Goal: Transaction & Acquisition: Purchase product/service

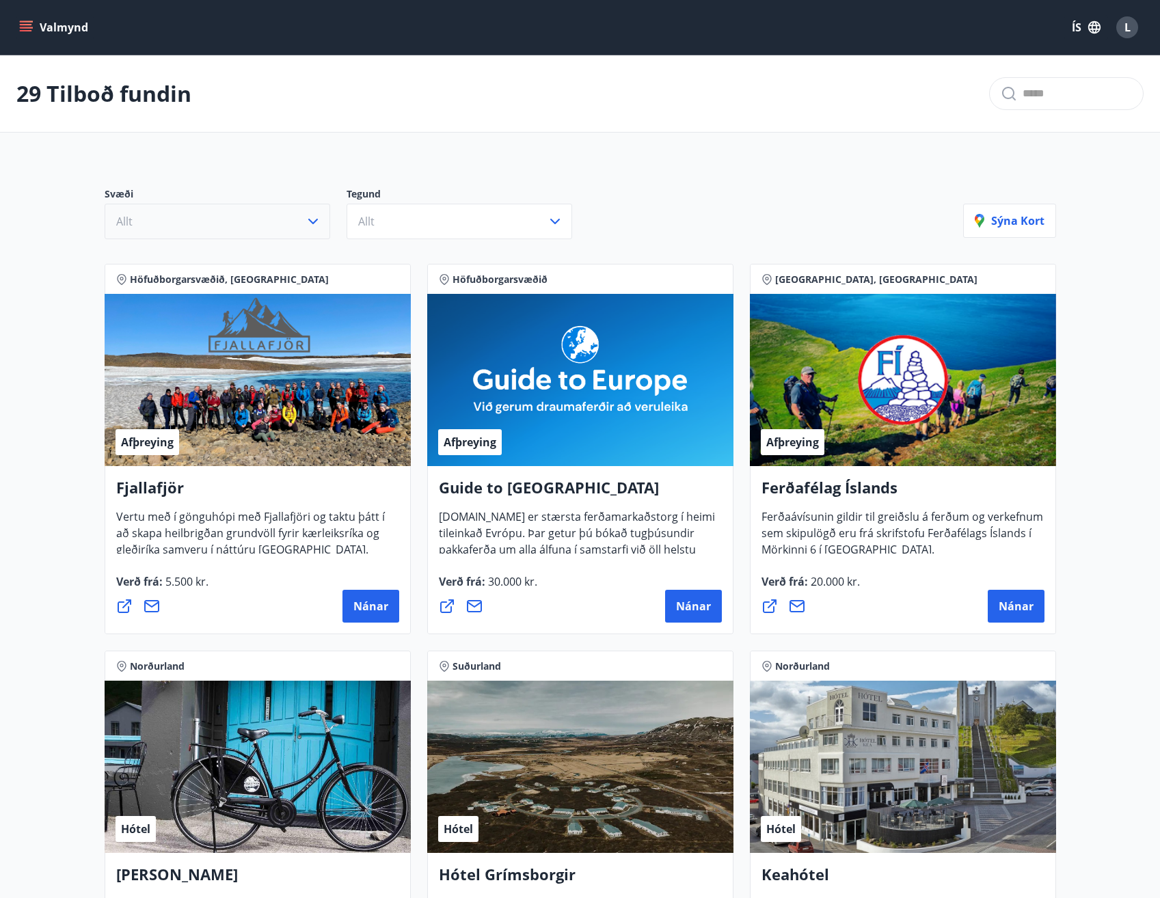
click at [221, 232] on button "Allt" at bounding box center [218, 222] width 226 height 36
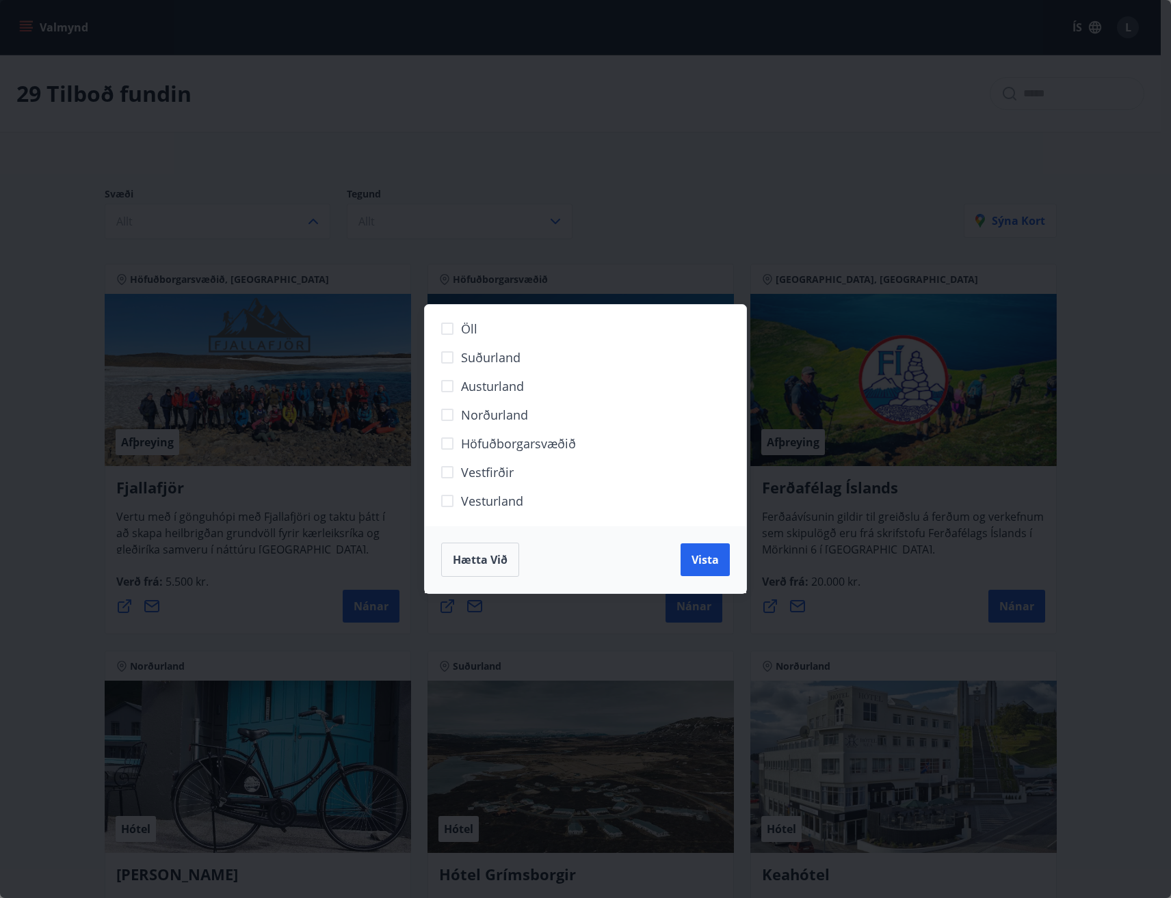
click at [481, 496] on span "Vesturland" at bounding box center [492, 501] width 62 height 18
click at [719, 563] on button "Vista" at bounding box center [704, 560] width 49 height 33
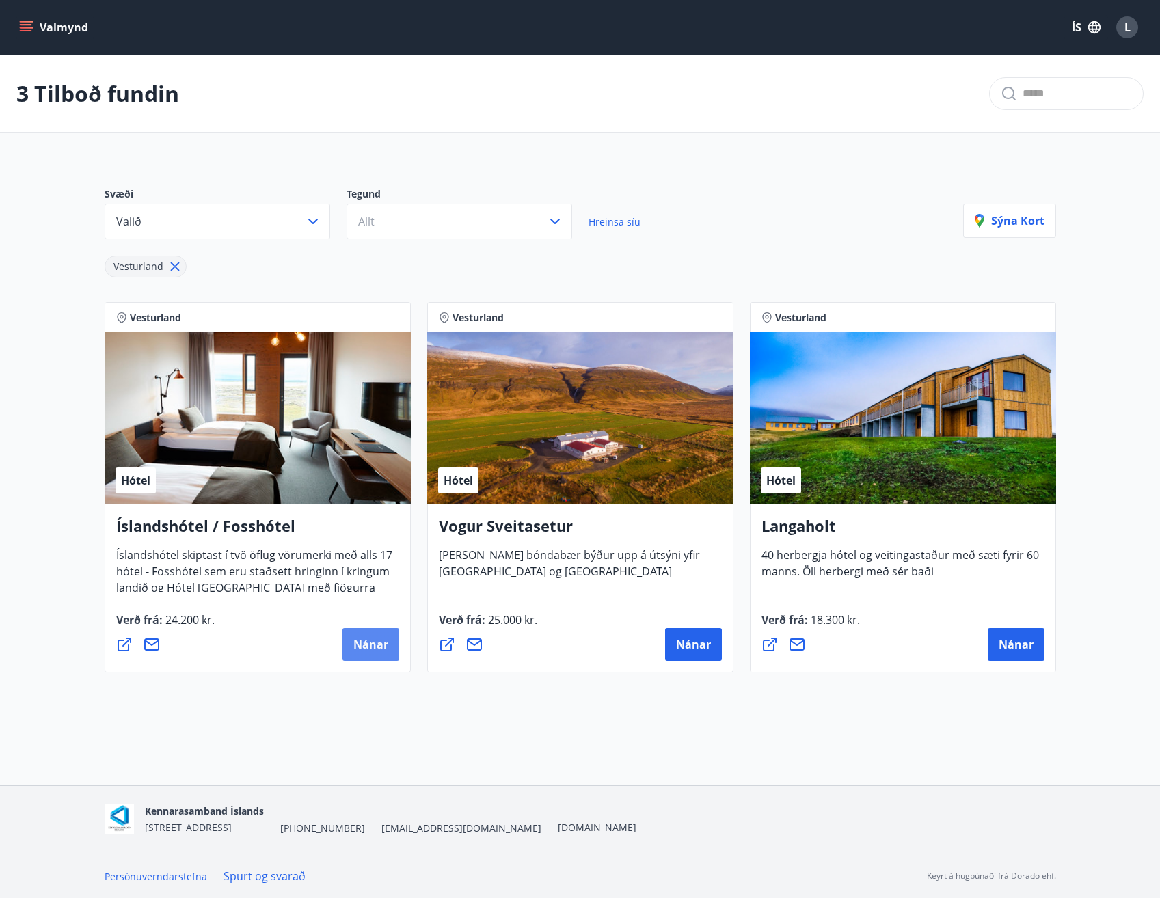
click at [367, 648] on span "Nánar" at bounding box center [370, 644] width 35 height 15
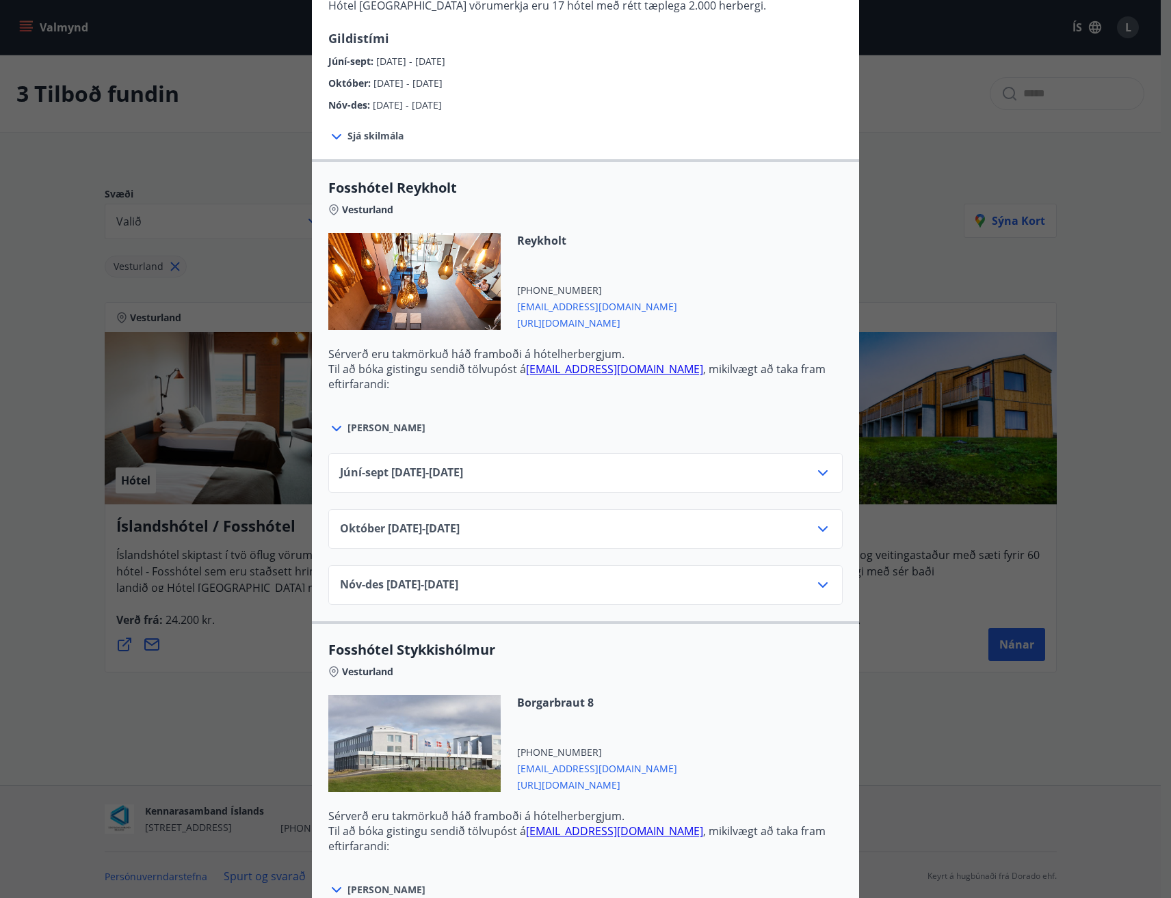
scroll to position [297, 0]
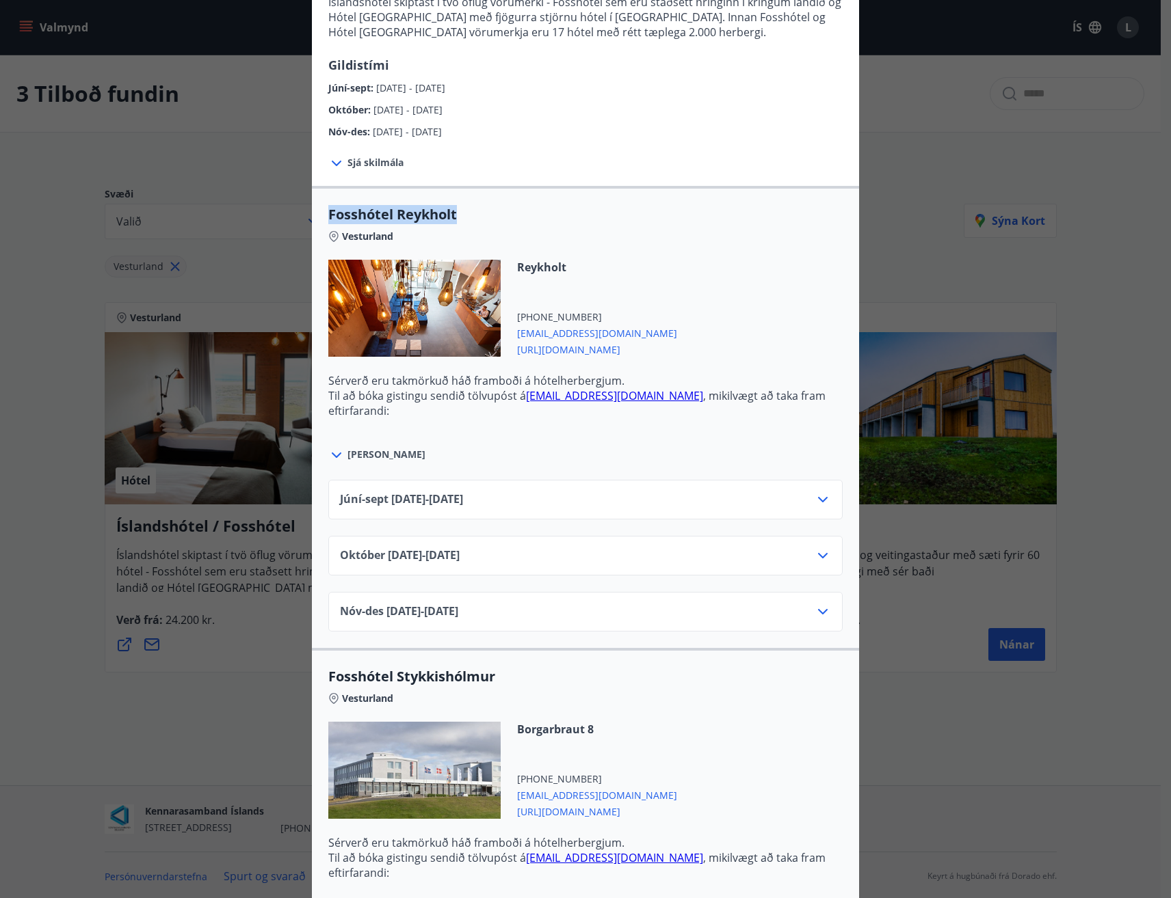
drag, startPoint x: 325, startPoint y: 213, endPoint x: 483, endPoint y: 199, distance: 157.9
click at [483, 199] on div "Fosshótel Reykholt Vesturland Reykholt [PHONE_NUMBER] [EMAIL_ADDRESS][DOMAIN_NA…" at bounding box center [585, 417] width 547 height 462
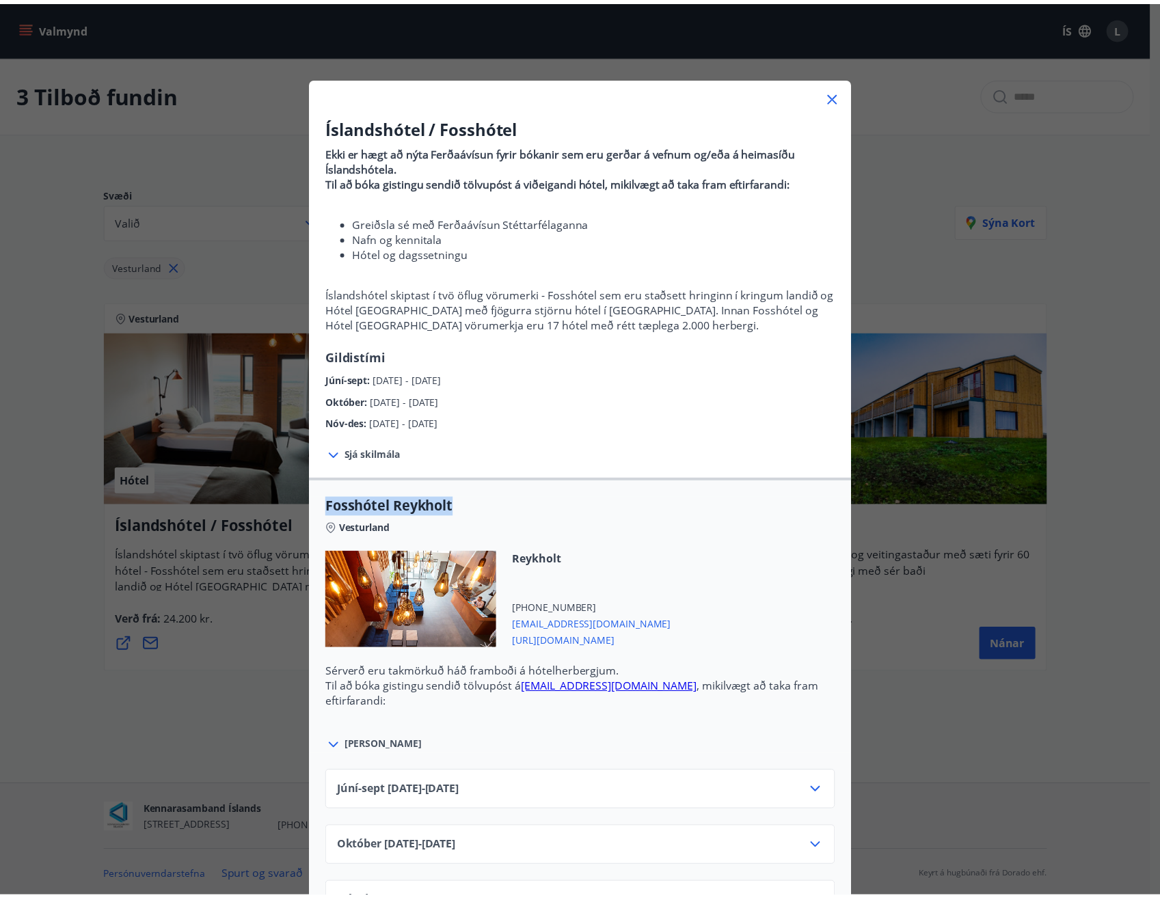
scroll to position [0, 0]
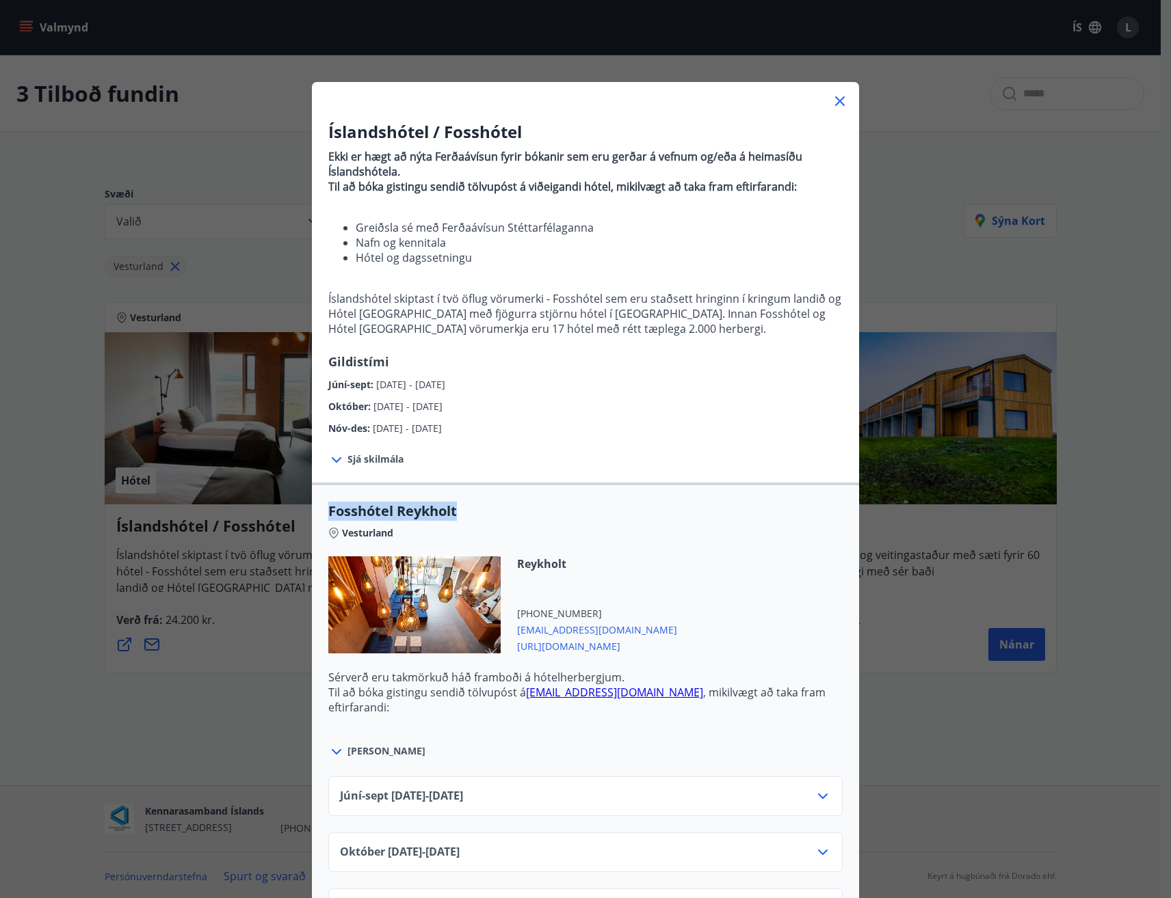
click at [835, 105] on icon at bounding box center [840, 101] width 10 height 10
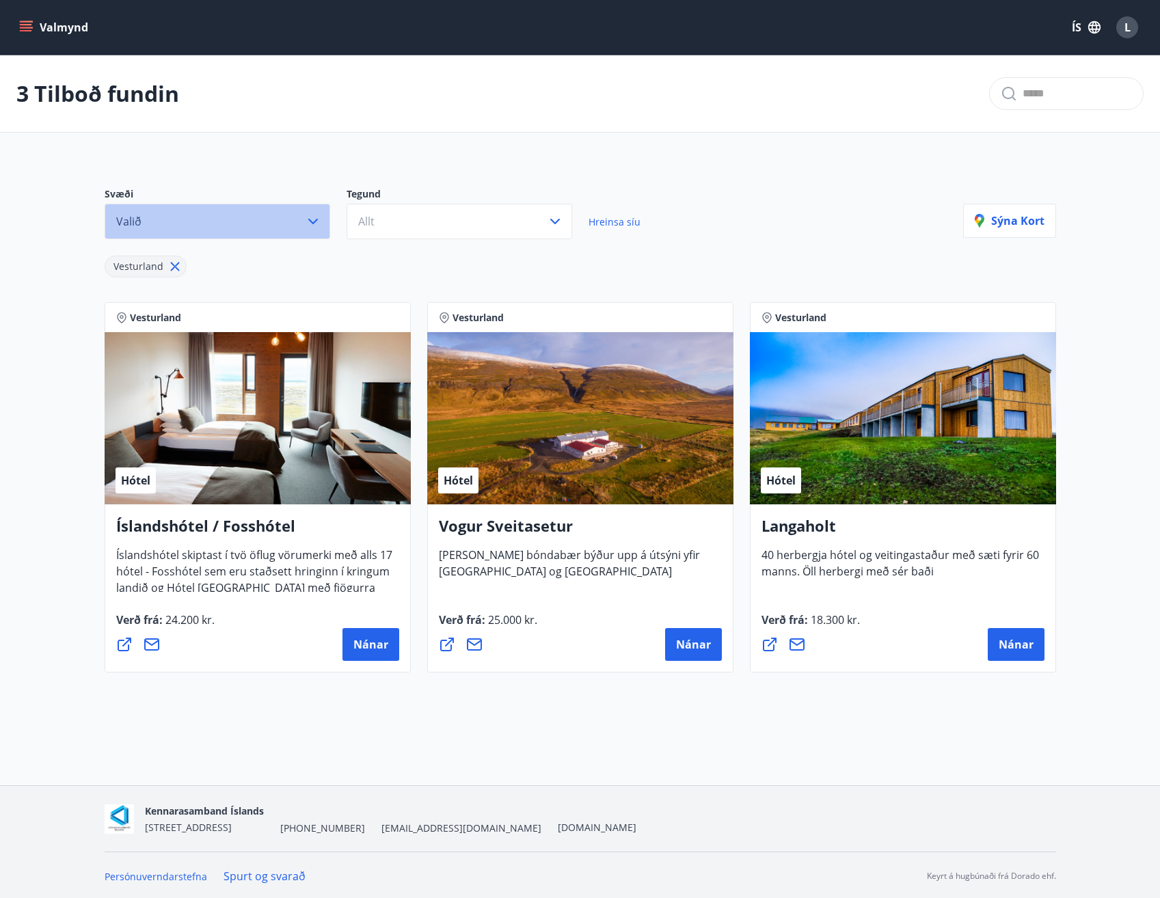
click at [232, 217] on button "Valið" at bounding box center [218, 222] width 226 height 36
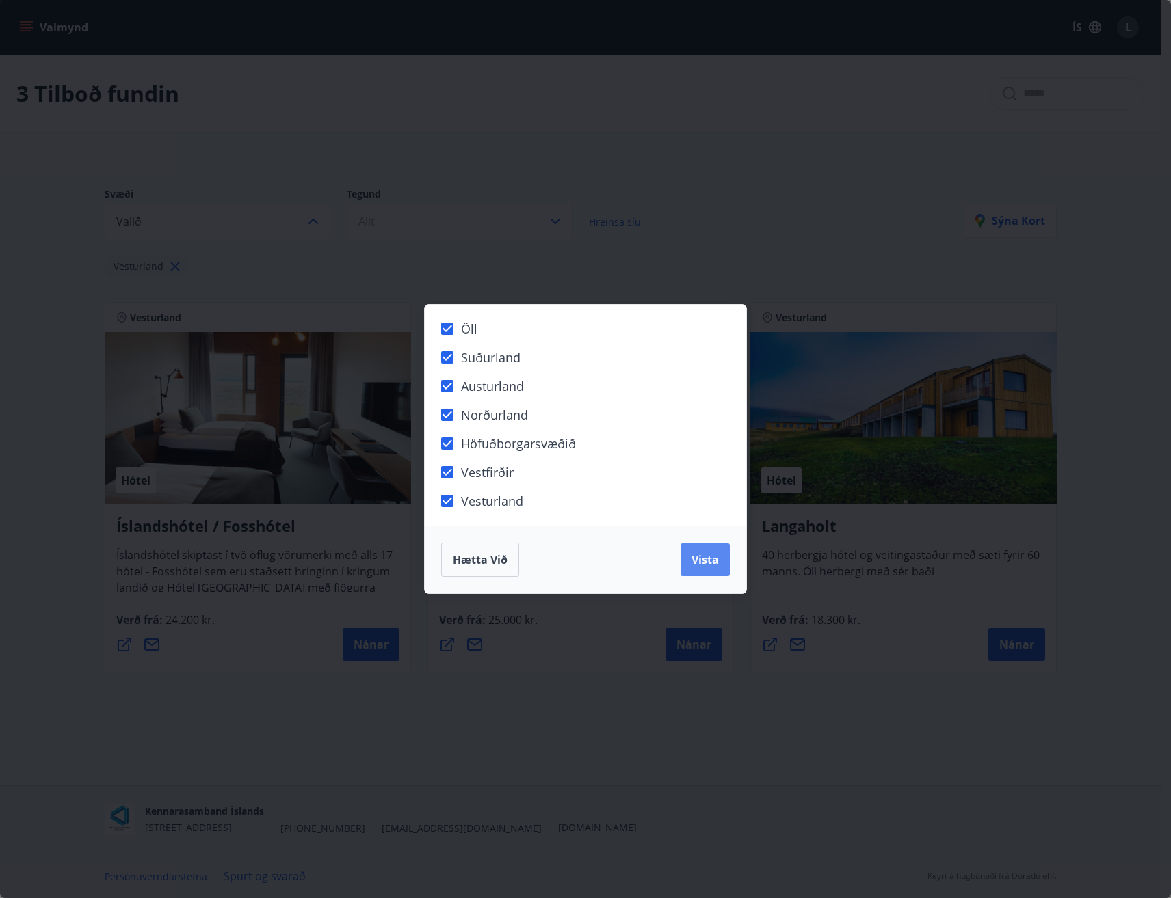
click at [708, 562] on span "Vista" at bounding box center [704, 559] width 27 height 15
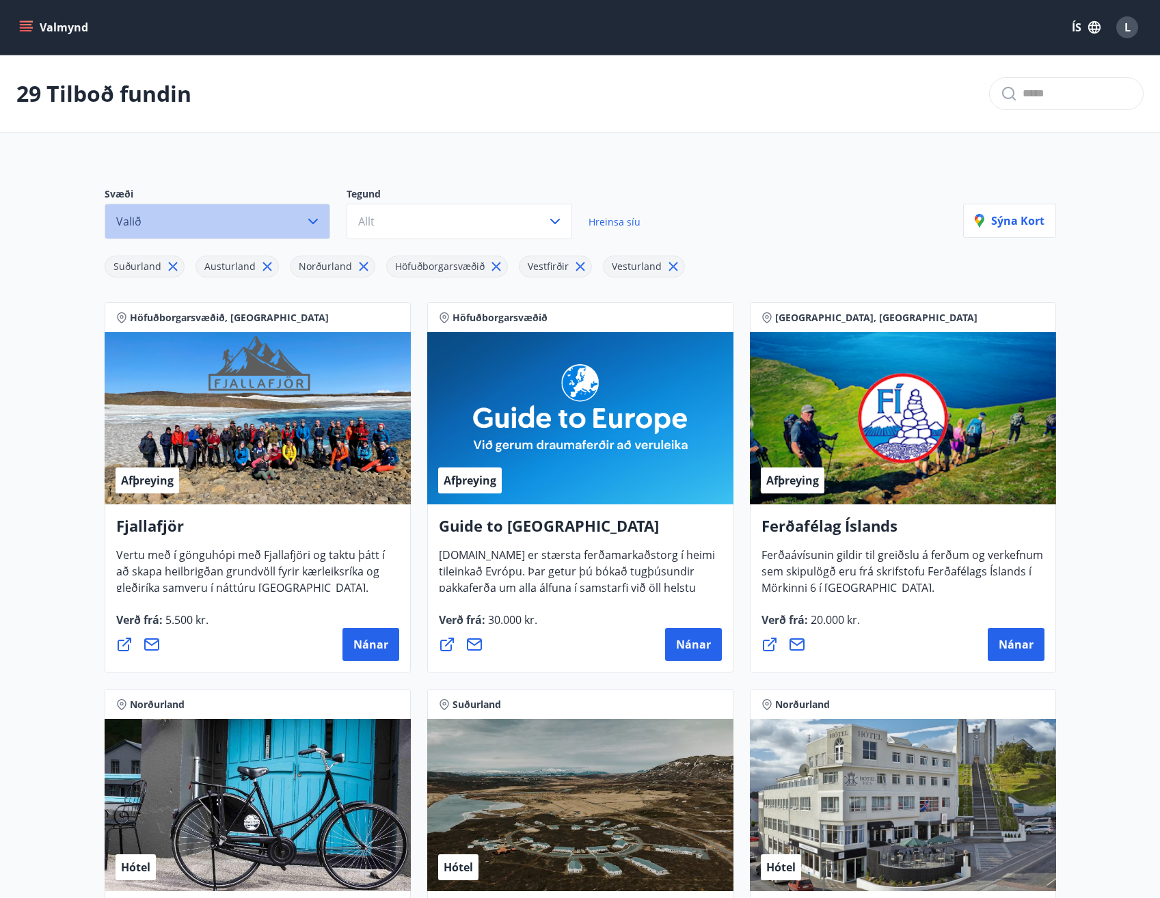
click at [286, 217] on button "Valið" at bounding box center [218, 222] width 226 height 36
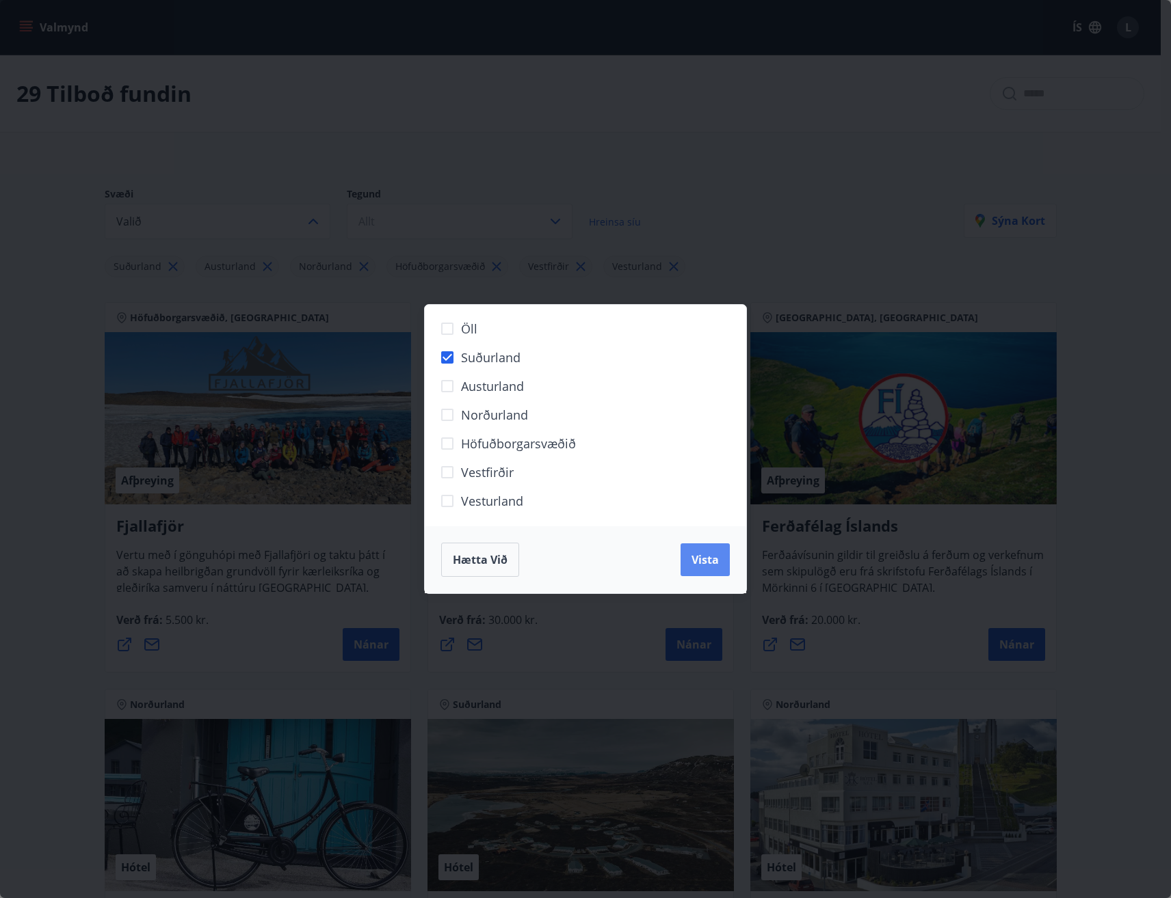
click at [704, 563] on span "Vista" at bounding box center [704, 559] width 27 height 15
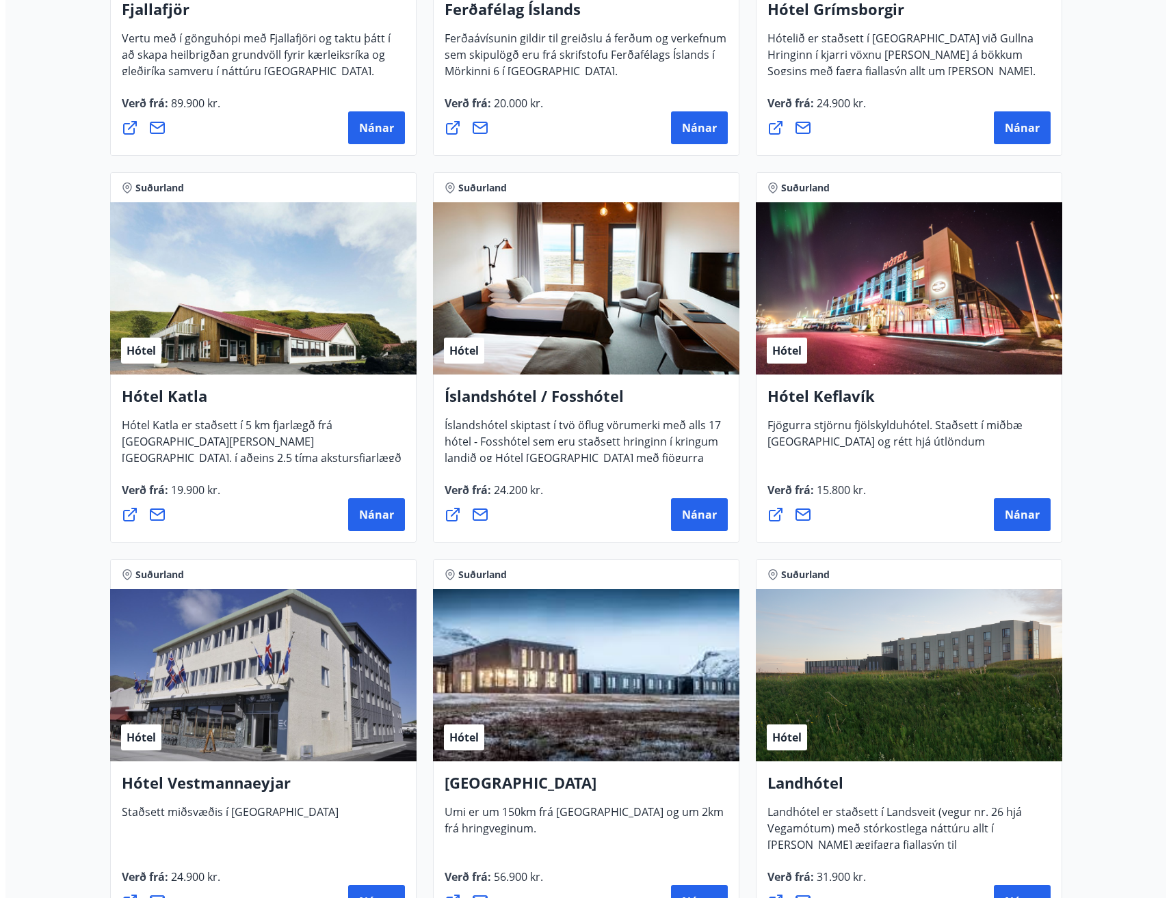
scroll to position [547, 0]
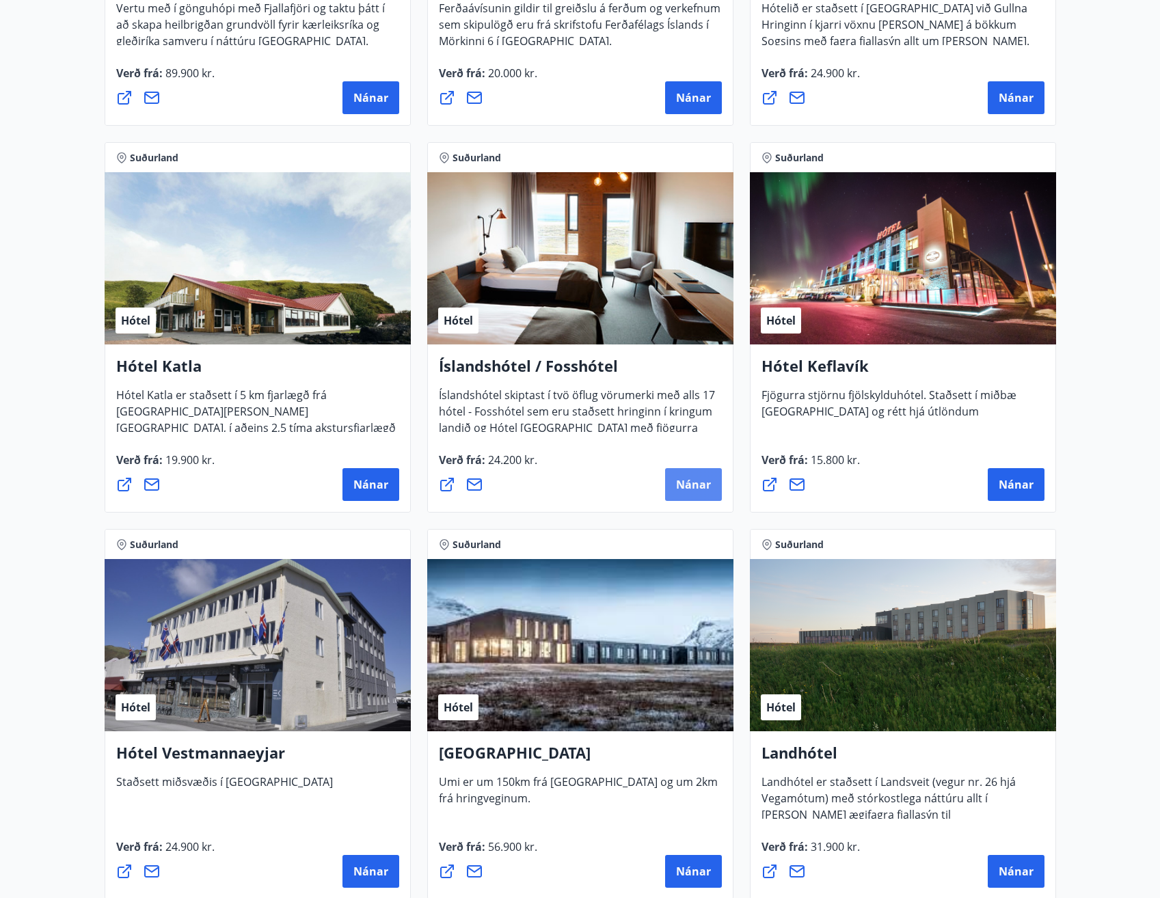
click at [701, 491] on span "Nánar" at bounding box center [693, 484] width 35 height 15
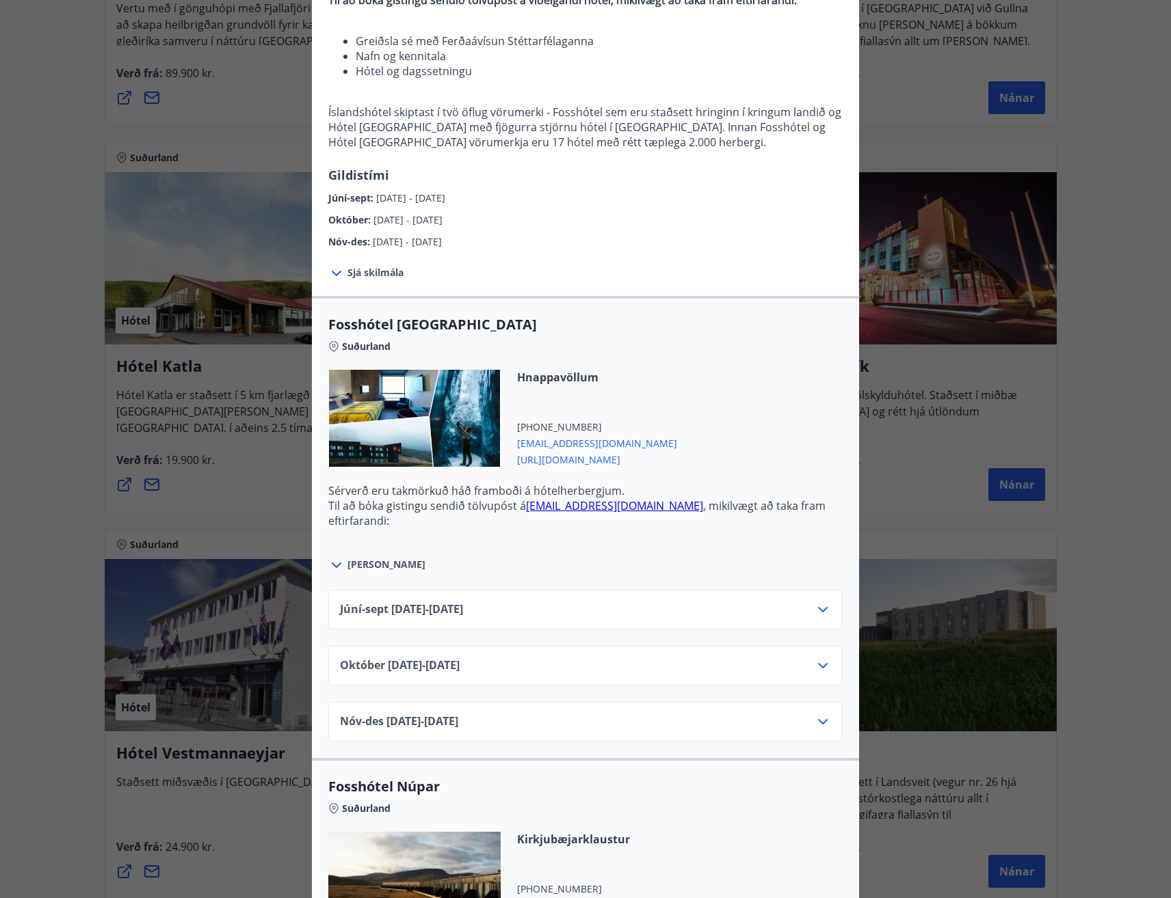
scroll to position [176, 0]
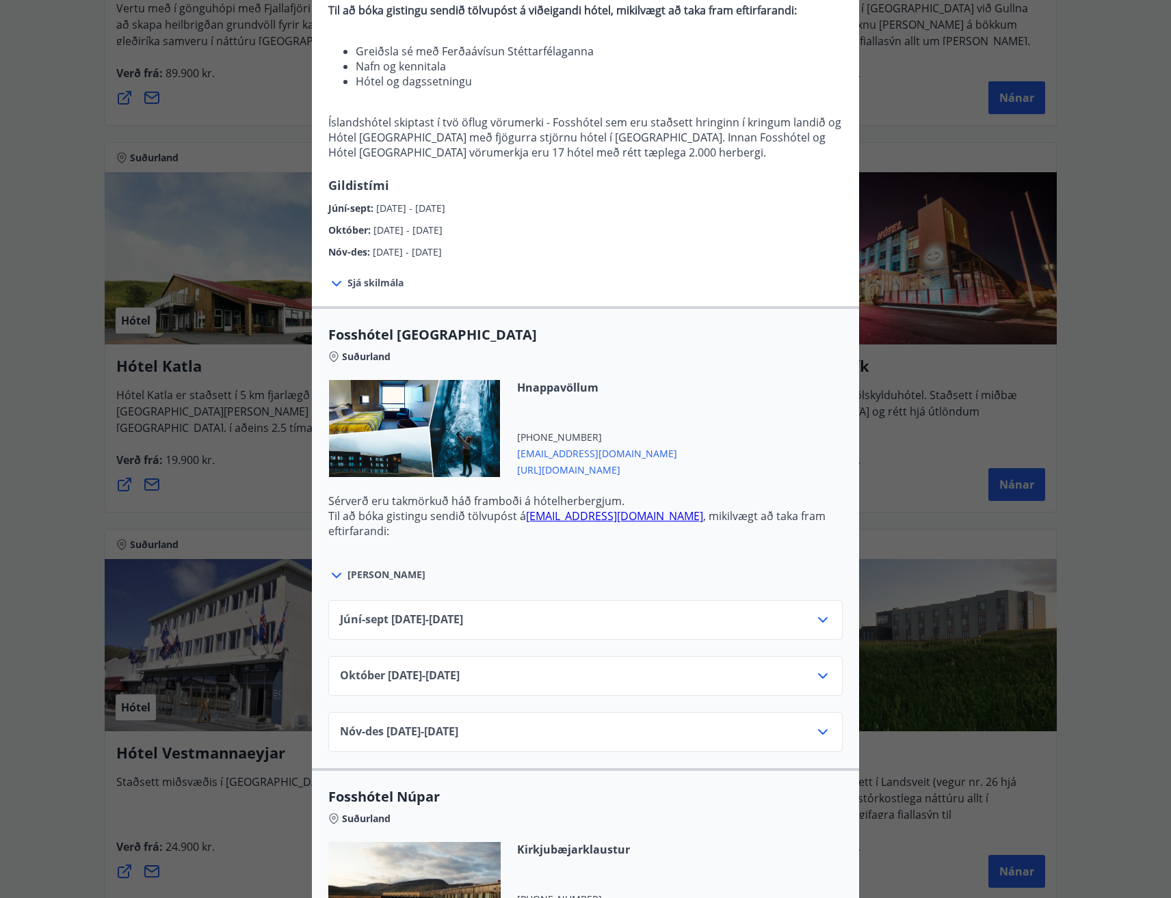
click at [616, 474] on span "[URL][DOMAIN_NAME]" at bounding box center [597, 469] width 160 height 16
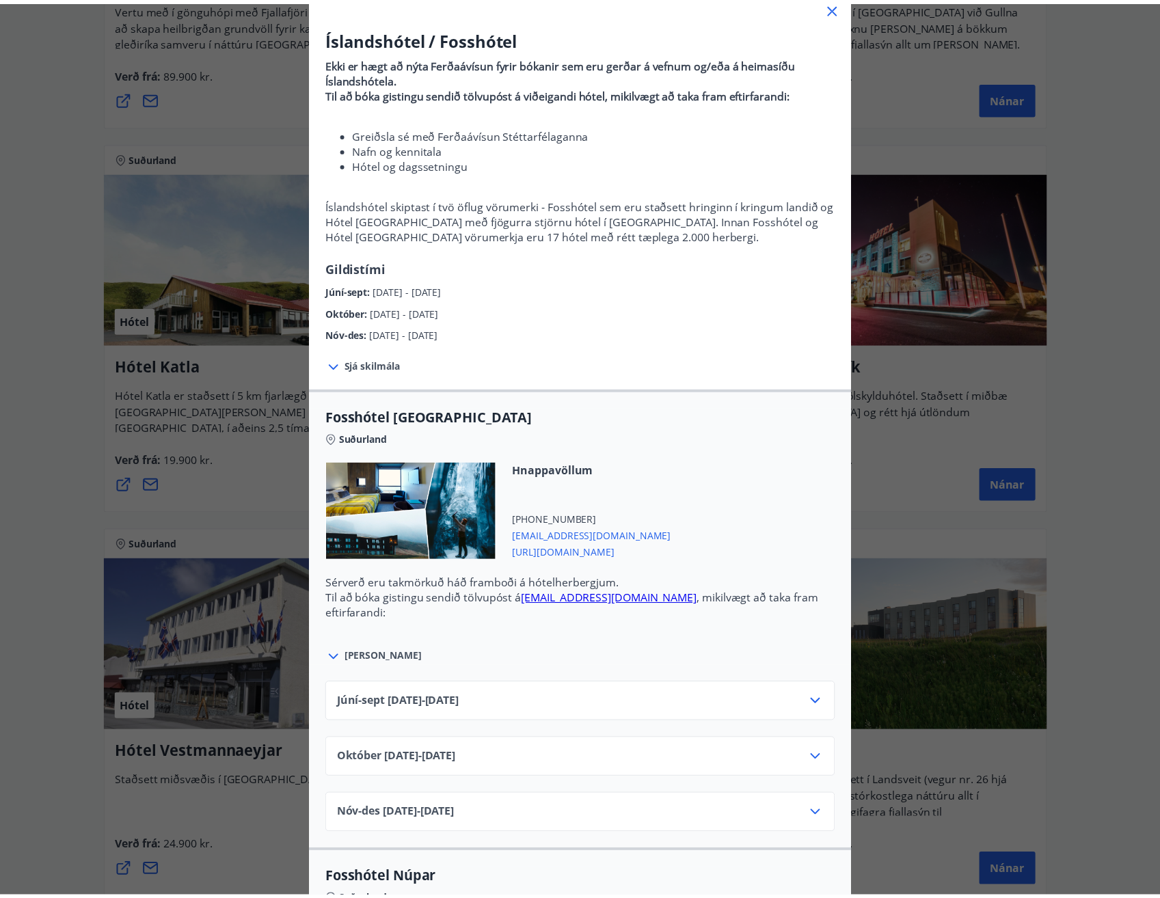
scroll to position [0, 0]
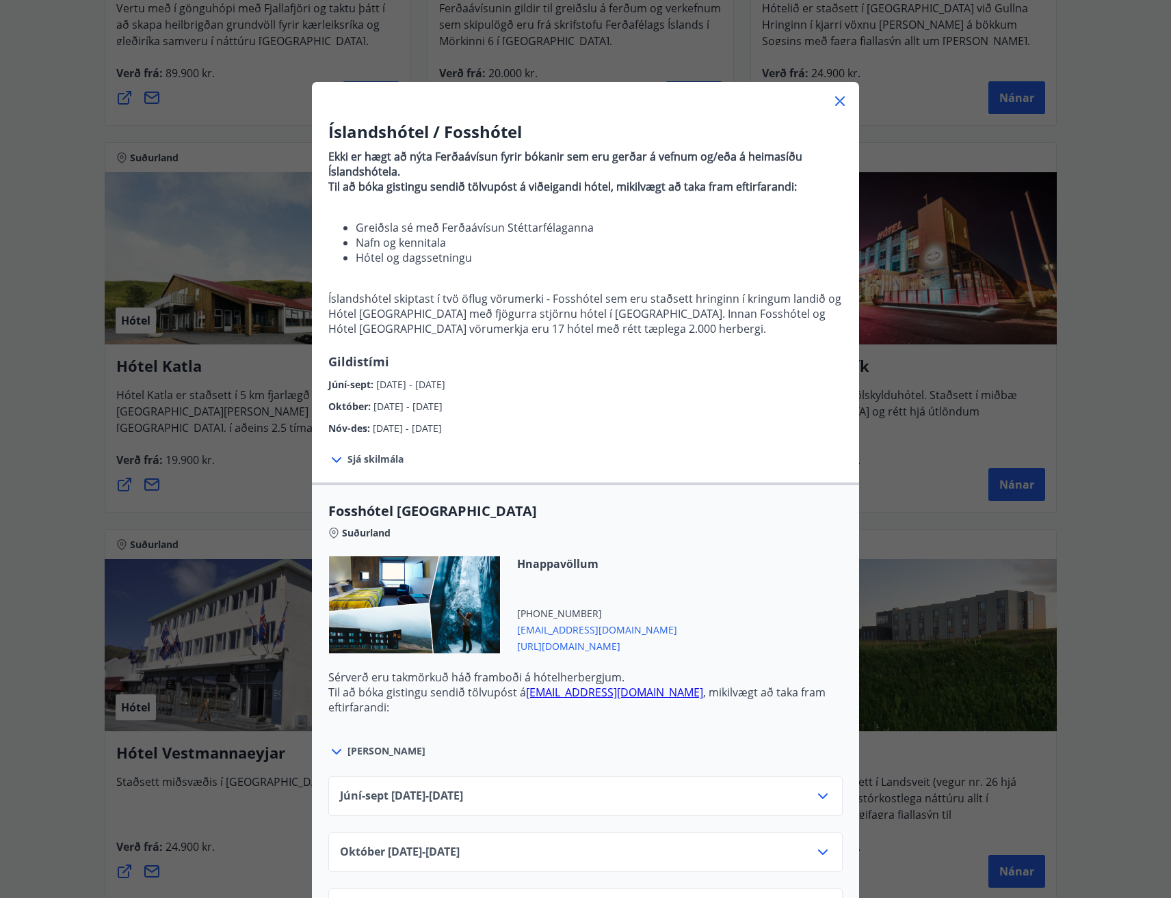
click at [837, 101] on icon at bounding box center [839, 101] width 16 height 16
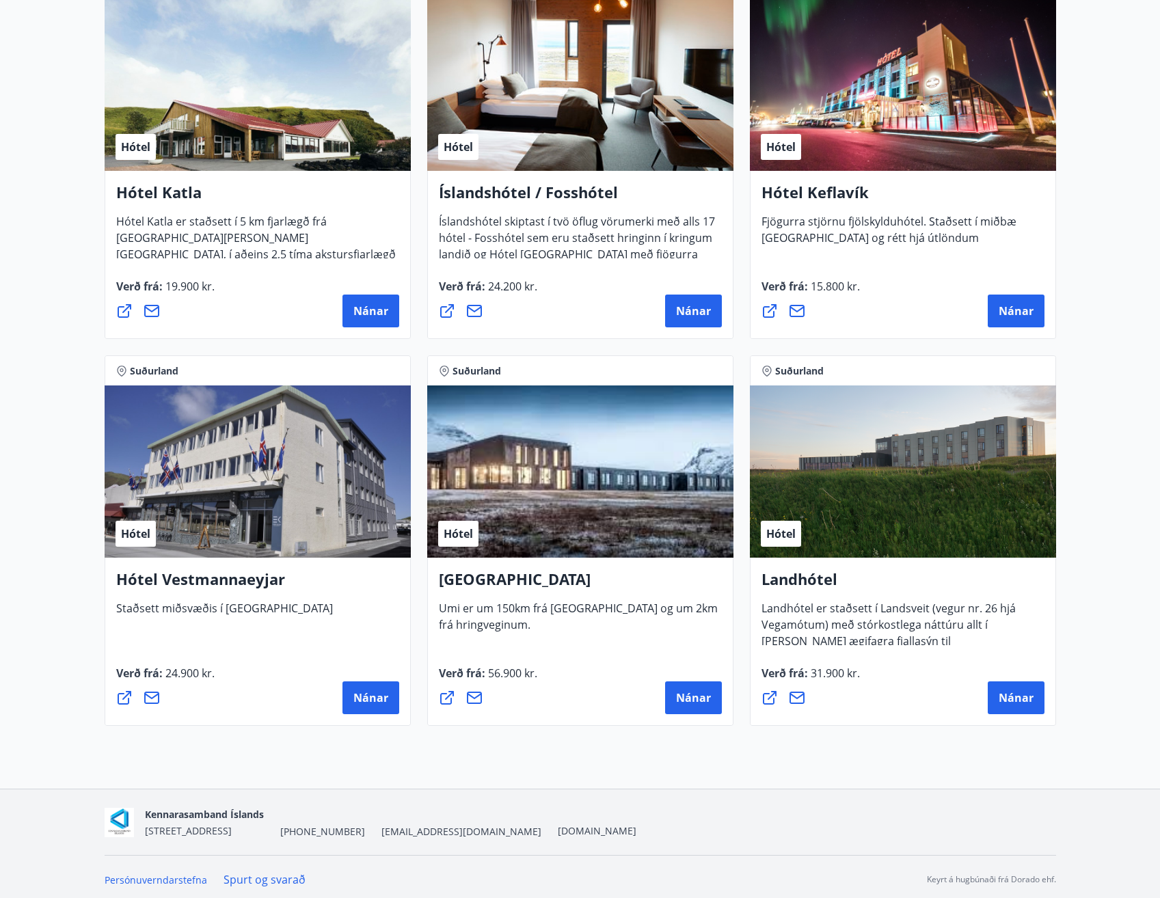
scroll to position [726, 0]
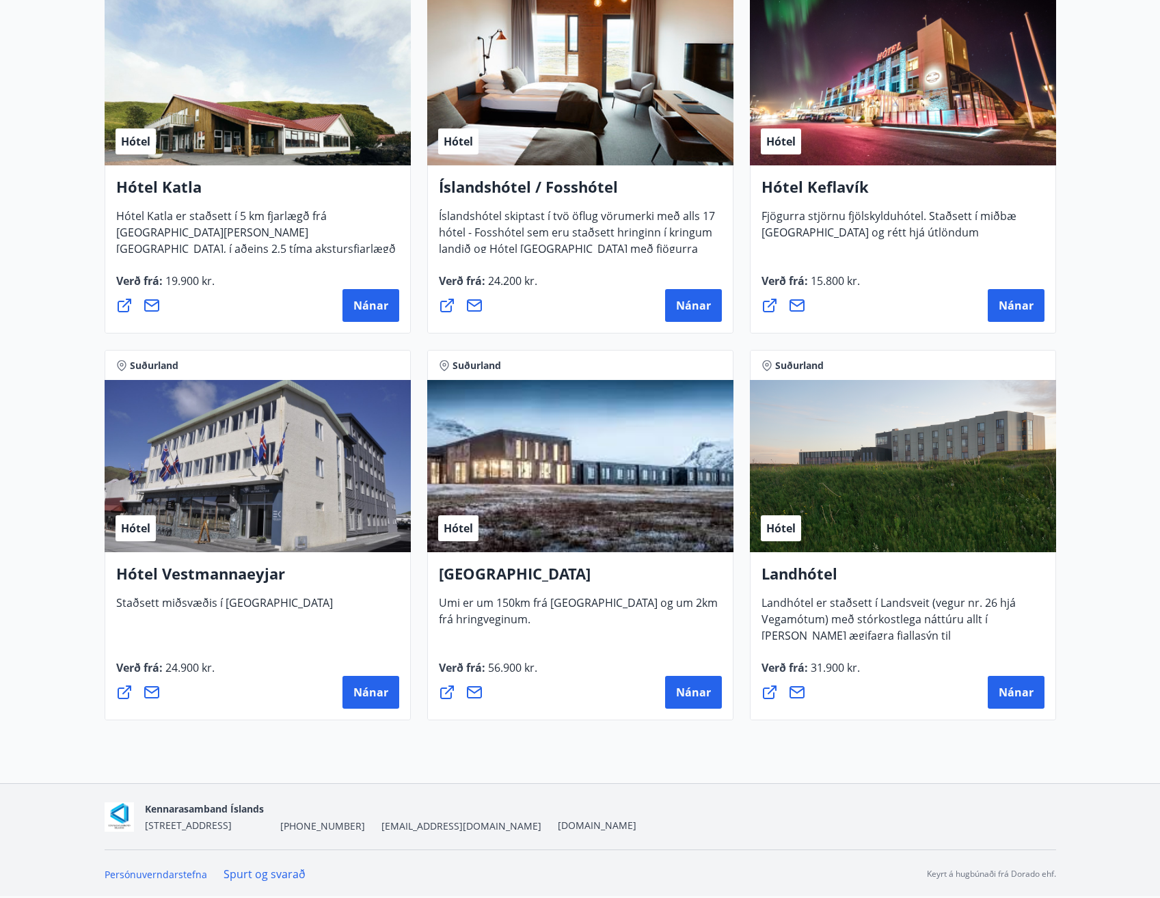
click at [473, 576] on h4 "[GEOGRAPHIC_DATA]" at bounding box center [580, 578] width 283 height 31
click at [704, 694] on span "Nánar" at bounding box center [693, 692] width 35 height 15
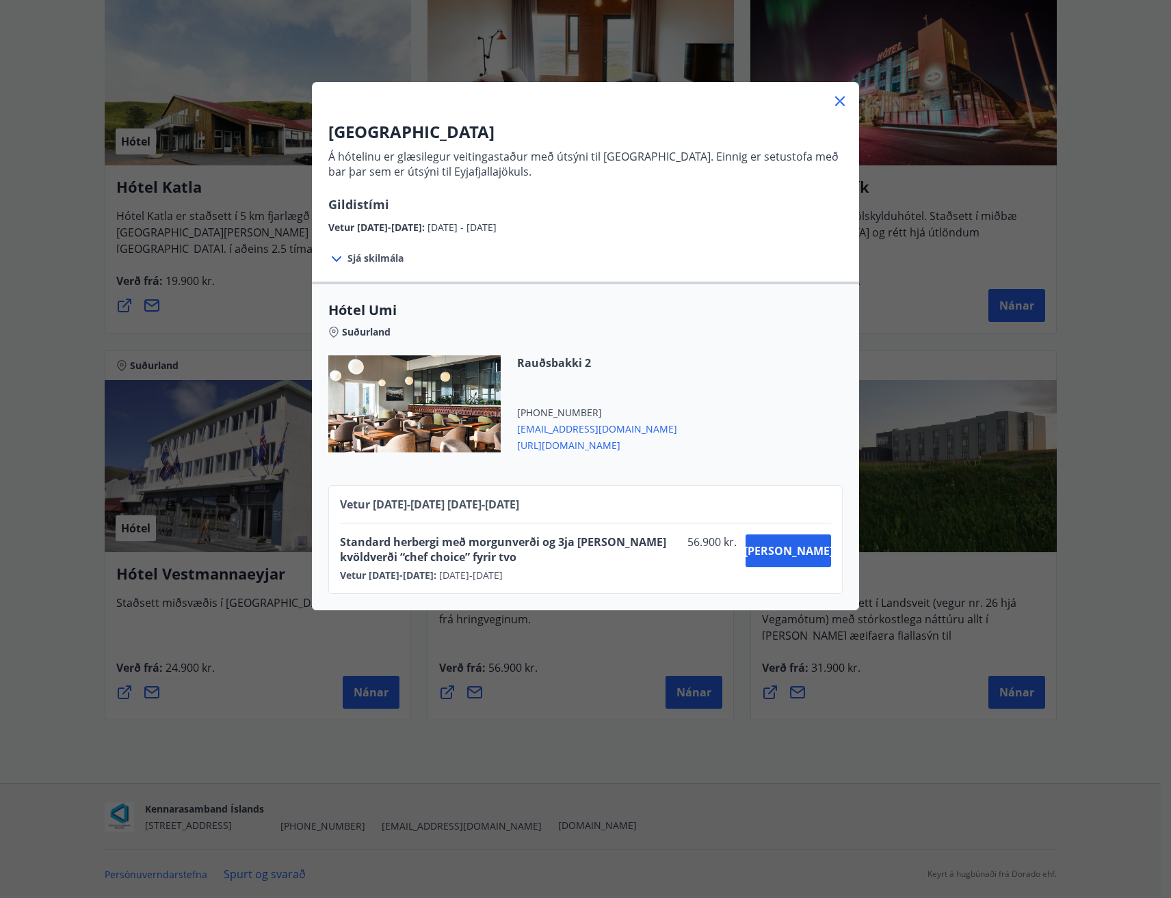
click at [836, 98] on icon at bounding box center [839, 101] width 16 height 16
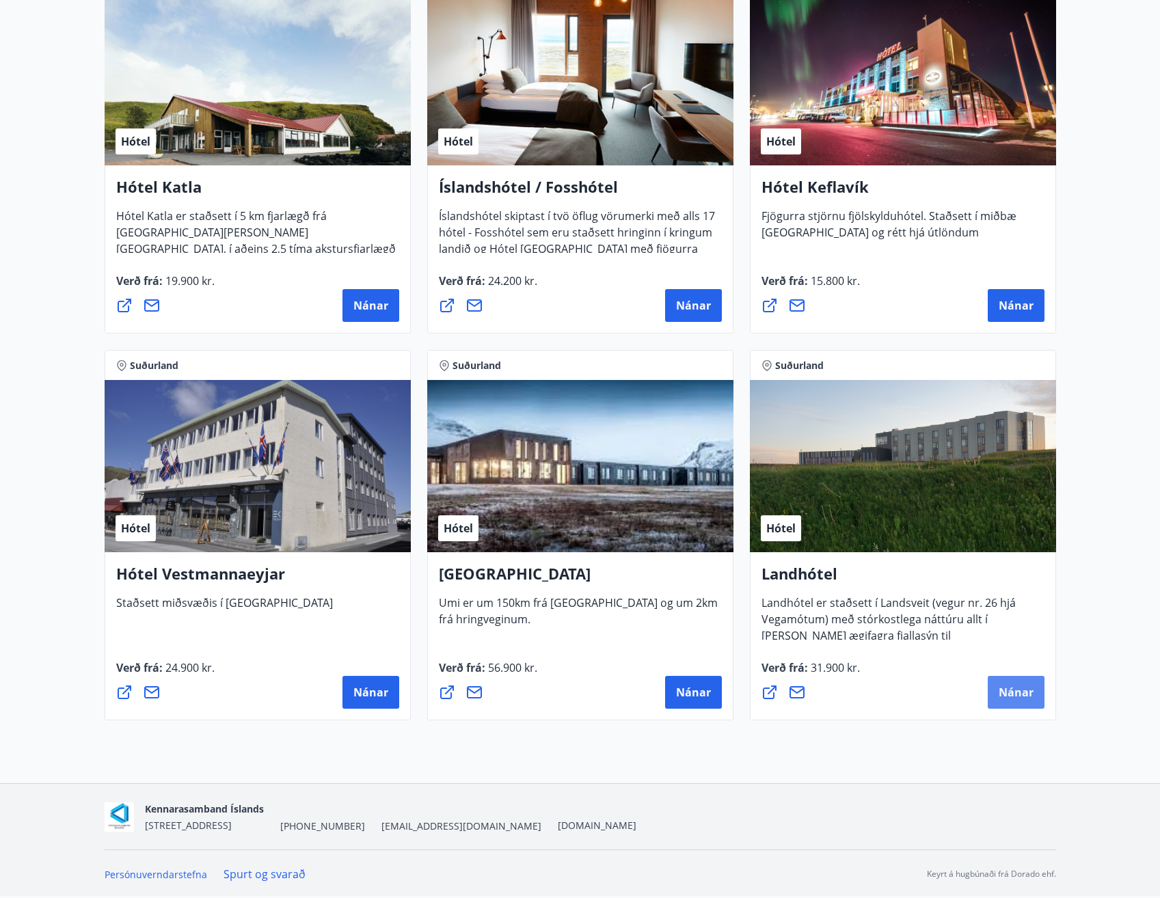
click at [1028, 689] on span "Nánar" at bounding box center [1016, 692] width 35 height 15
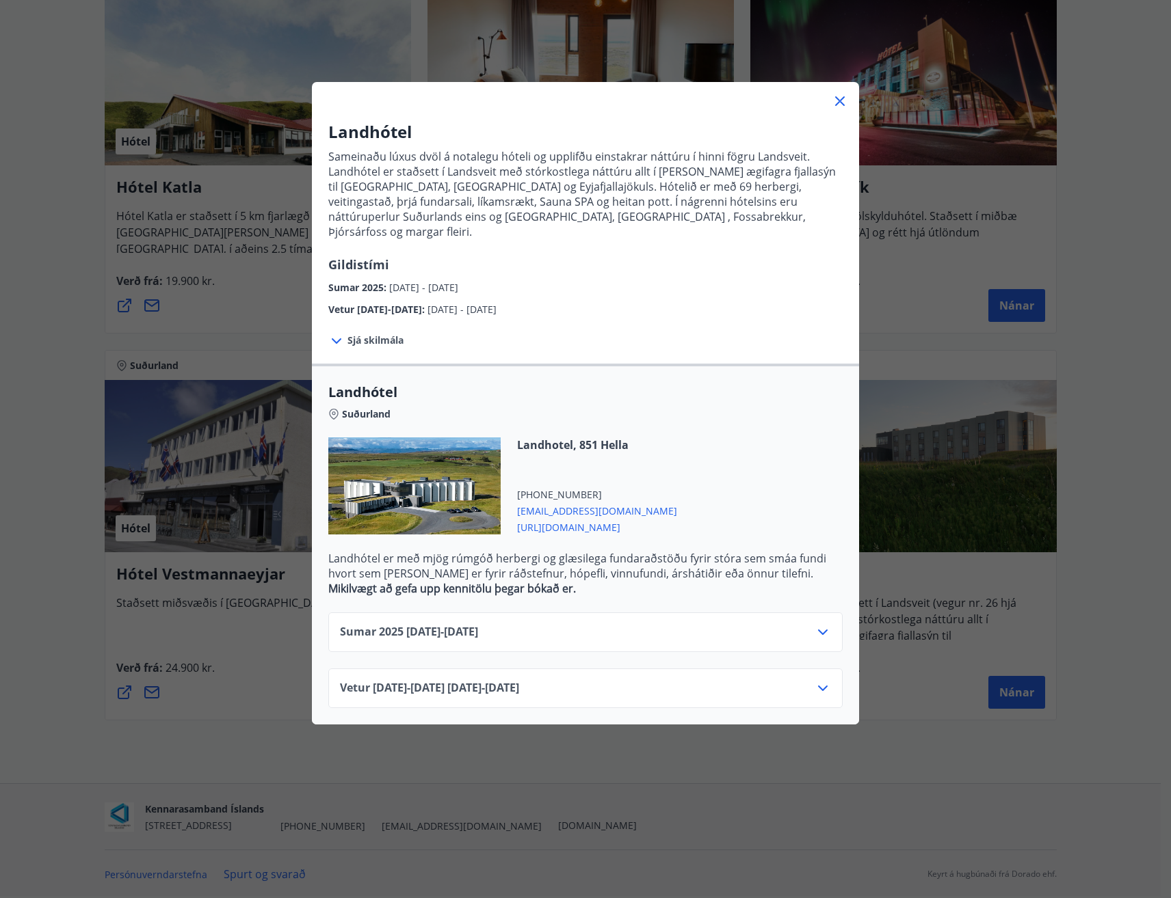
click at [814, 624] on icon at bounding box center [822, 632] width 16 height 16
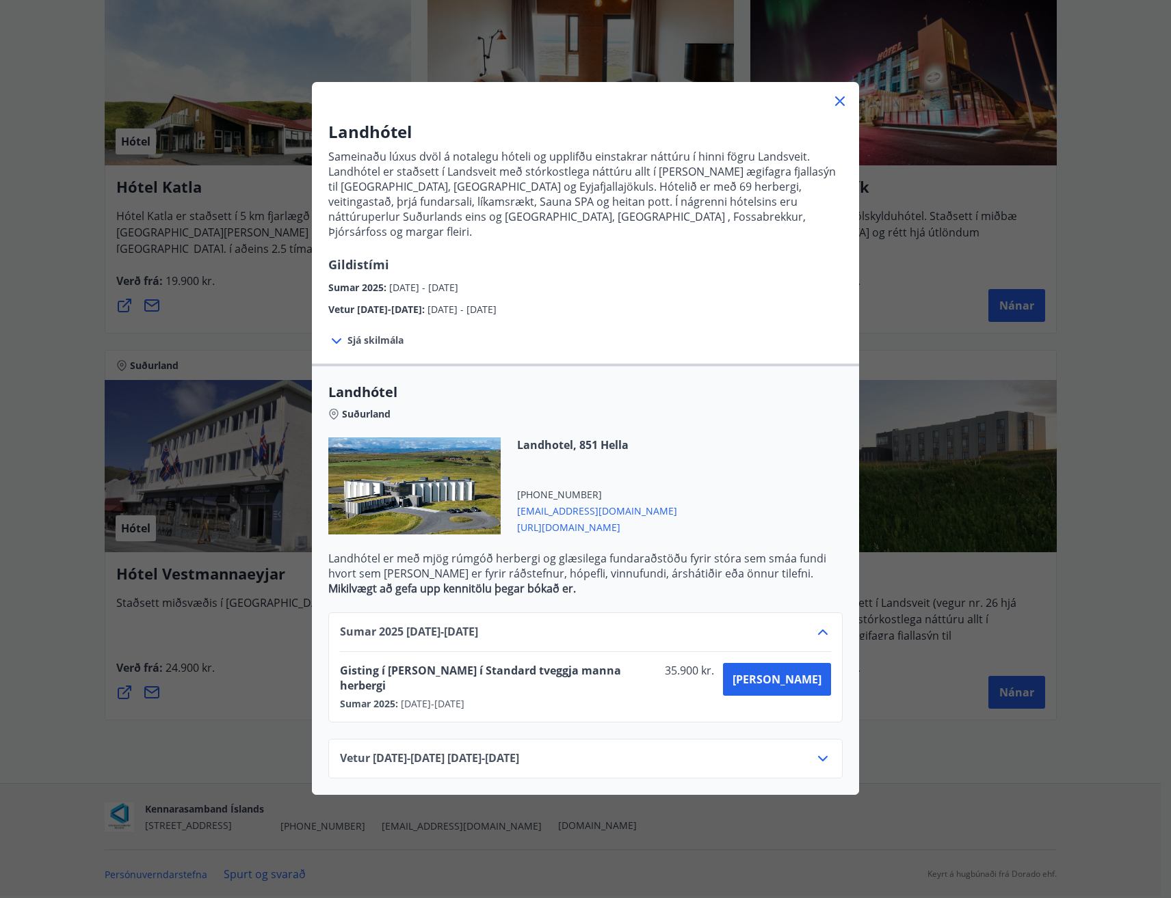
click at [816, 624] on icon at bounding box center [822, 632] width 16 height 16
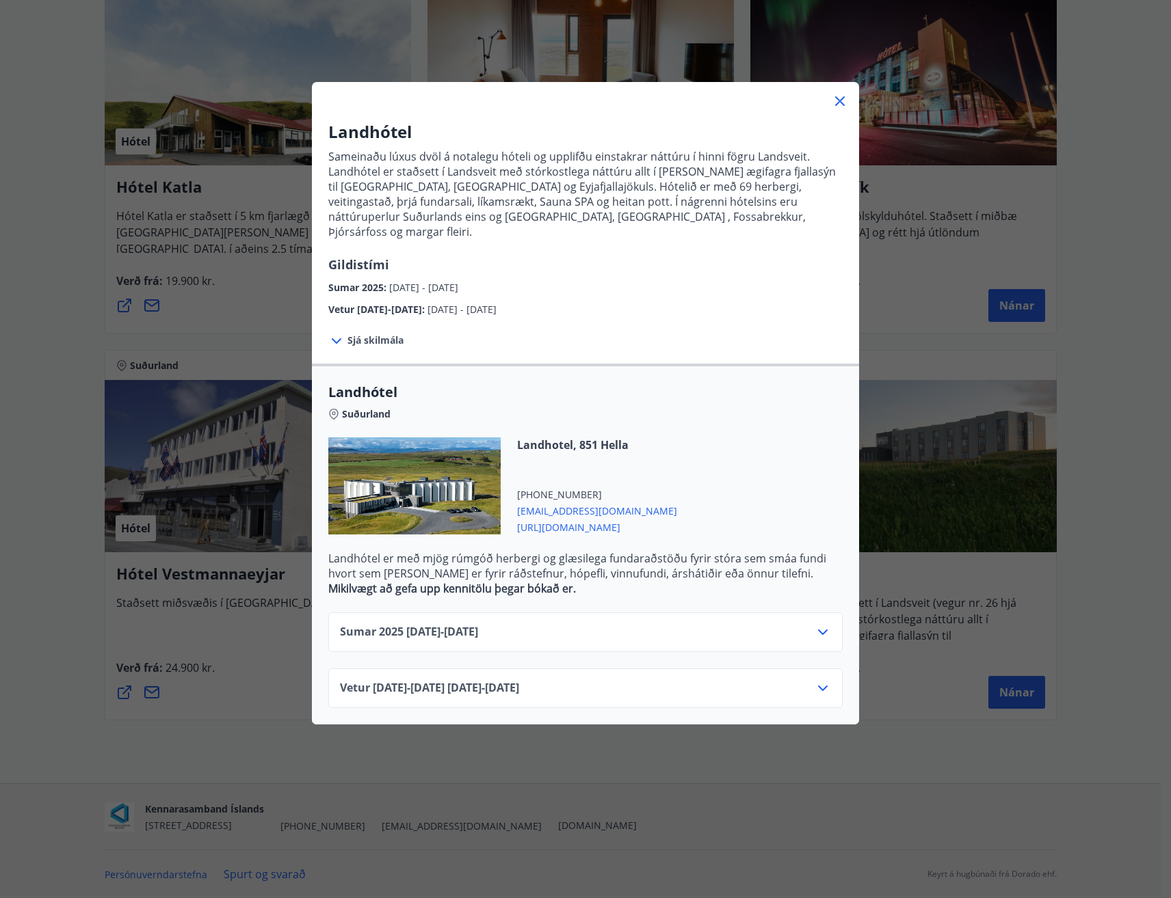
click at [820, 686] on icon at bounding box center [823, 688] width 10 height 5
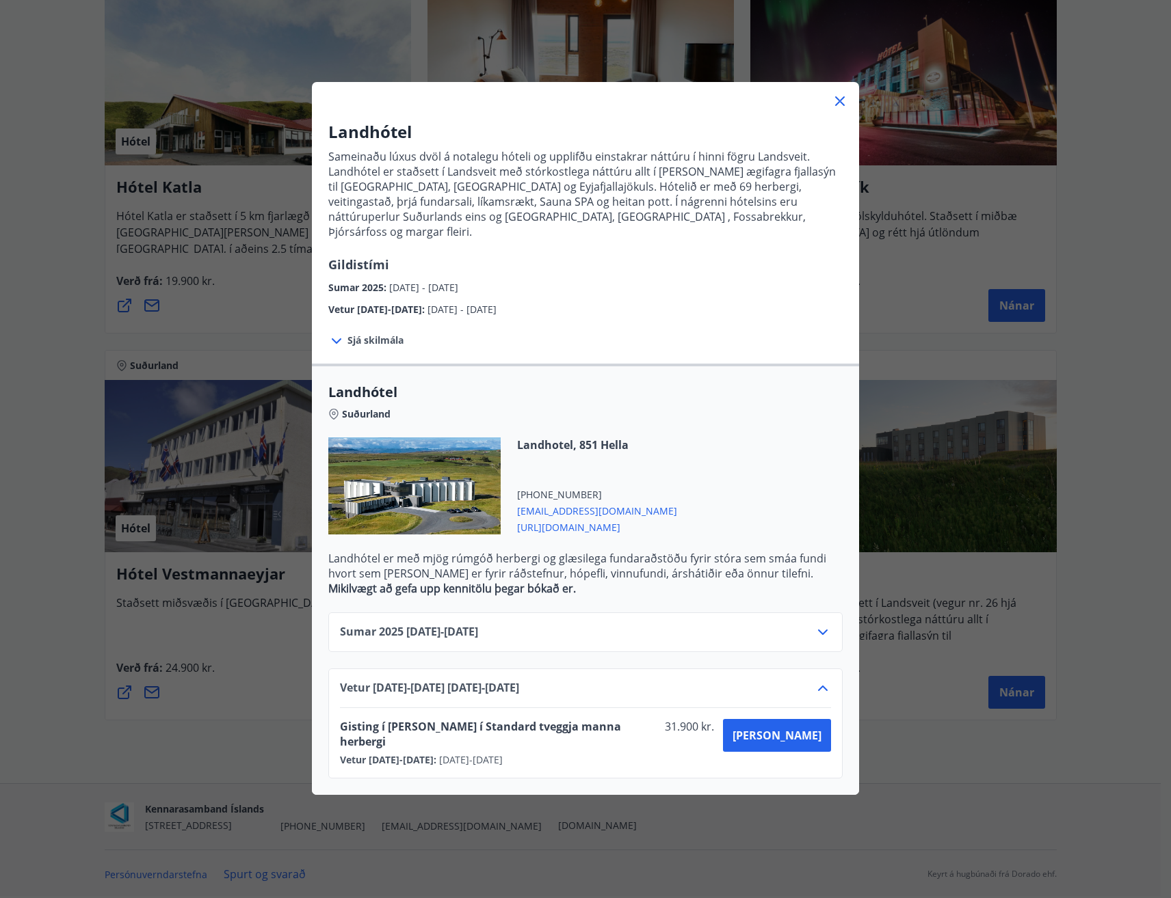
click at [822, 680] on icon at bounding box center [822, 688] width 16 height 16
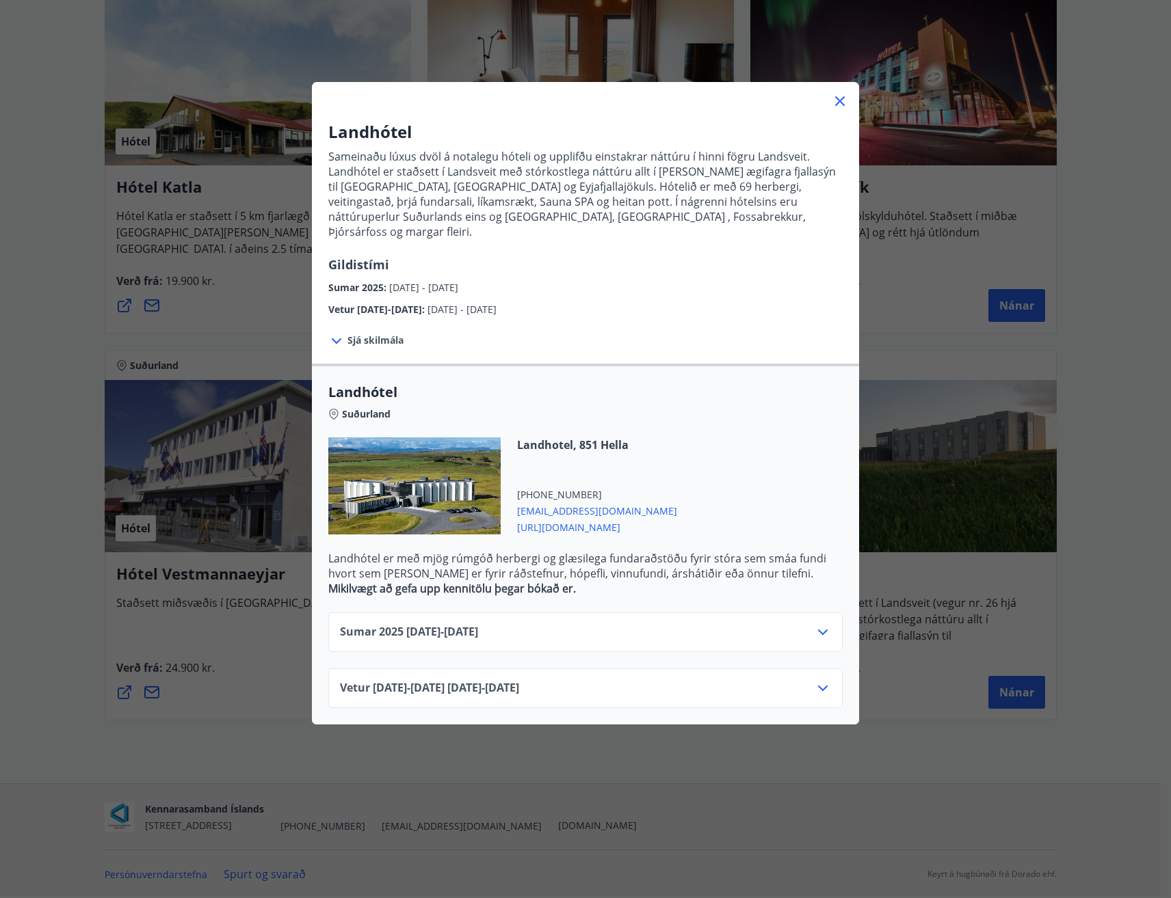
click at [839, 101] on icon at bounding box center [840, 102] width 2 height 2
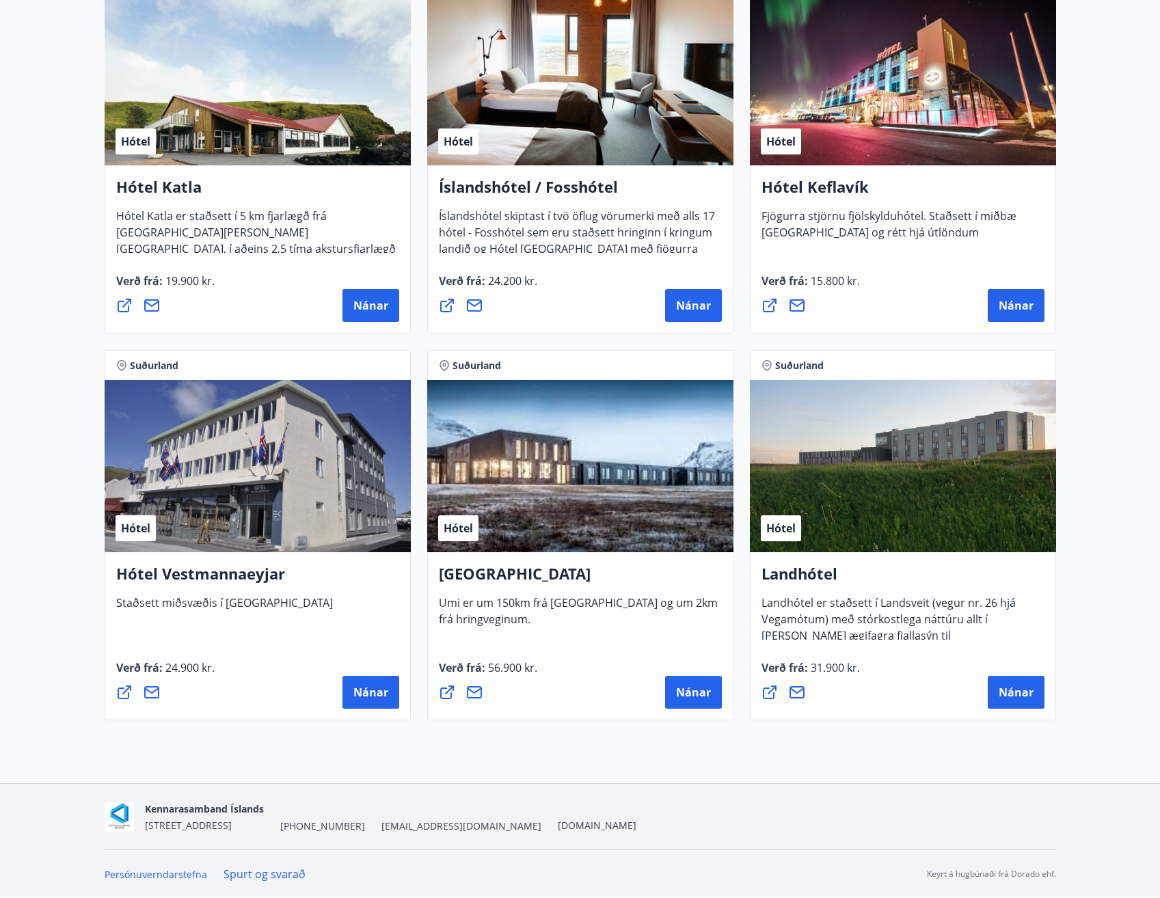
click at [65, 401] on main "9 Tilboð fundin Svæði Valið Tegund Allt Hreinsa síu Suðurland [PERSON_NAME] Suð…" at bounding box center [580, 29] width 1160 height 1400
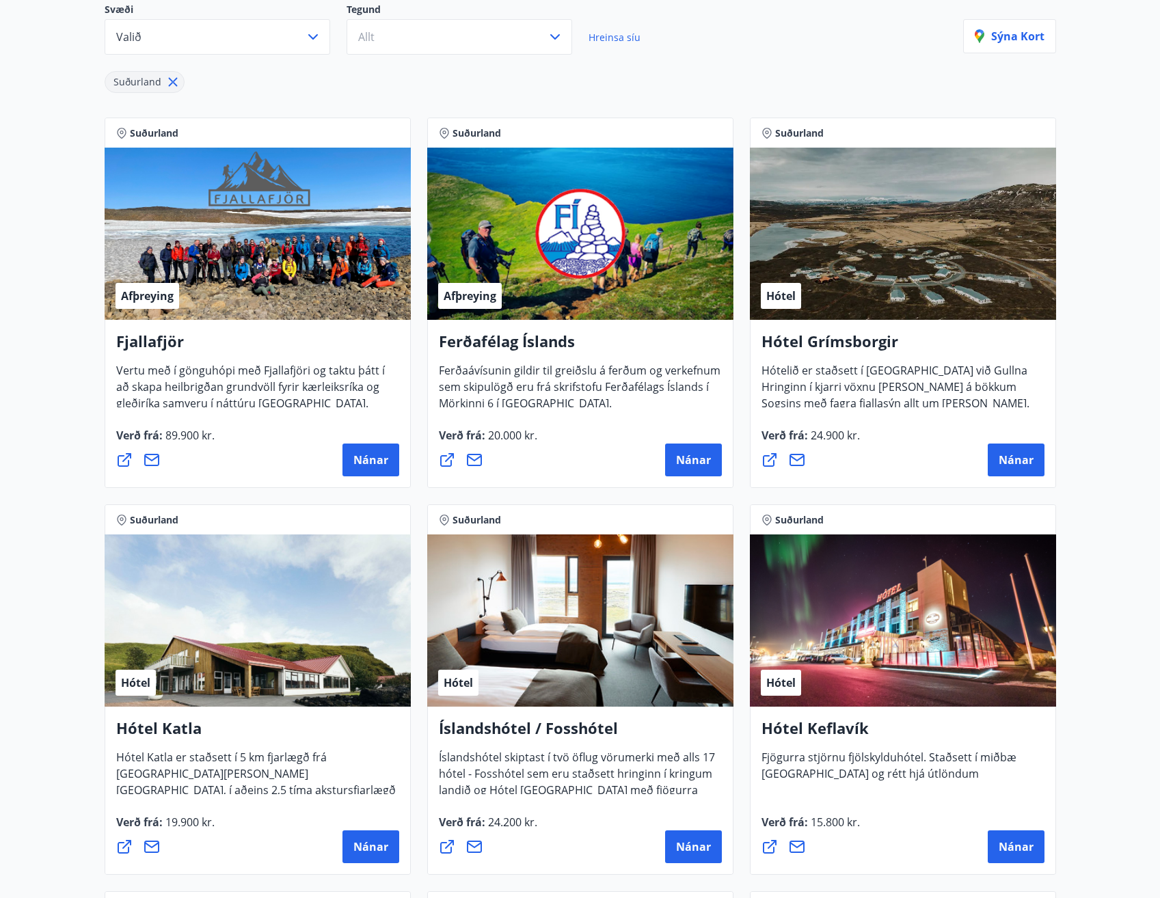
scroll to position [179, 0]
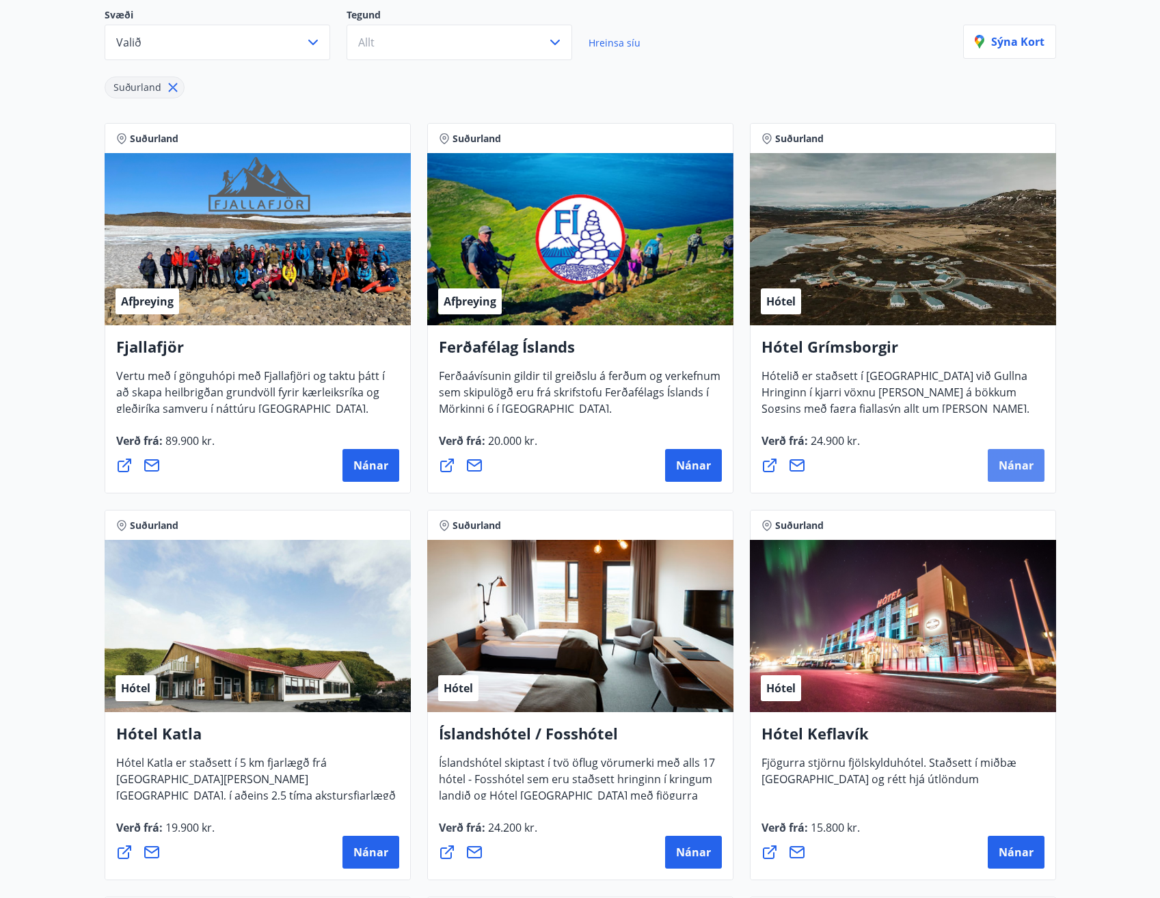
click at [1026, 465] on span "Nánar" at bounding box center [1016, 465] width 35 height 15
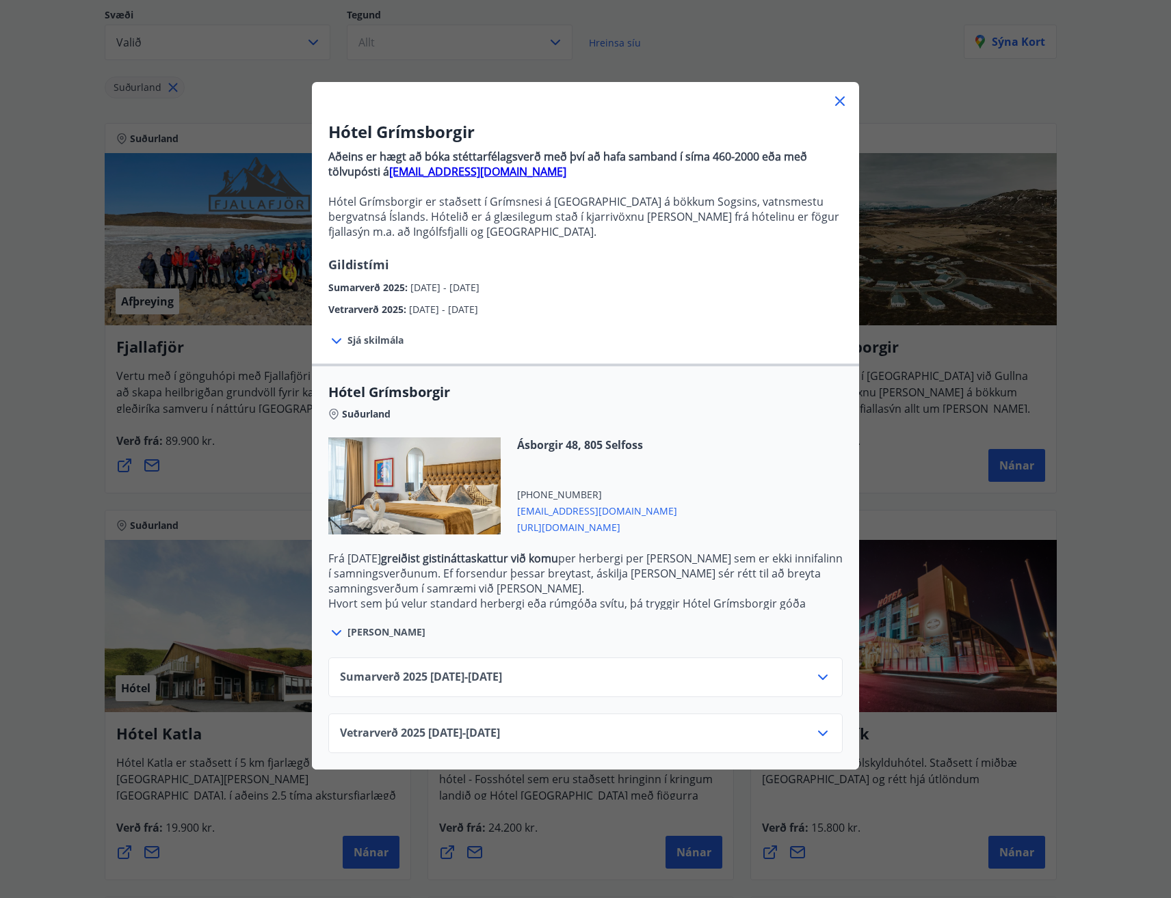
click at [814, 682] on icon at bounding box center [822, 677] width 16 height 16
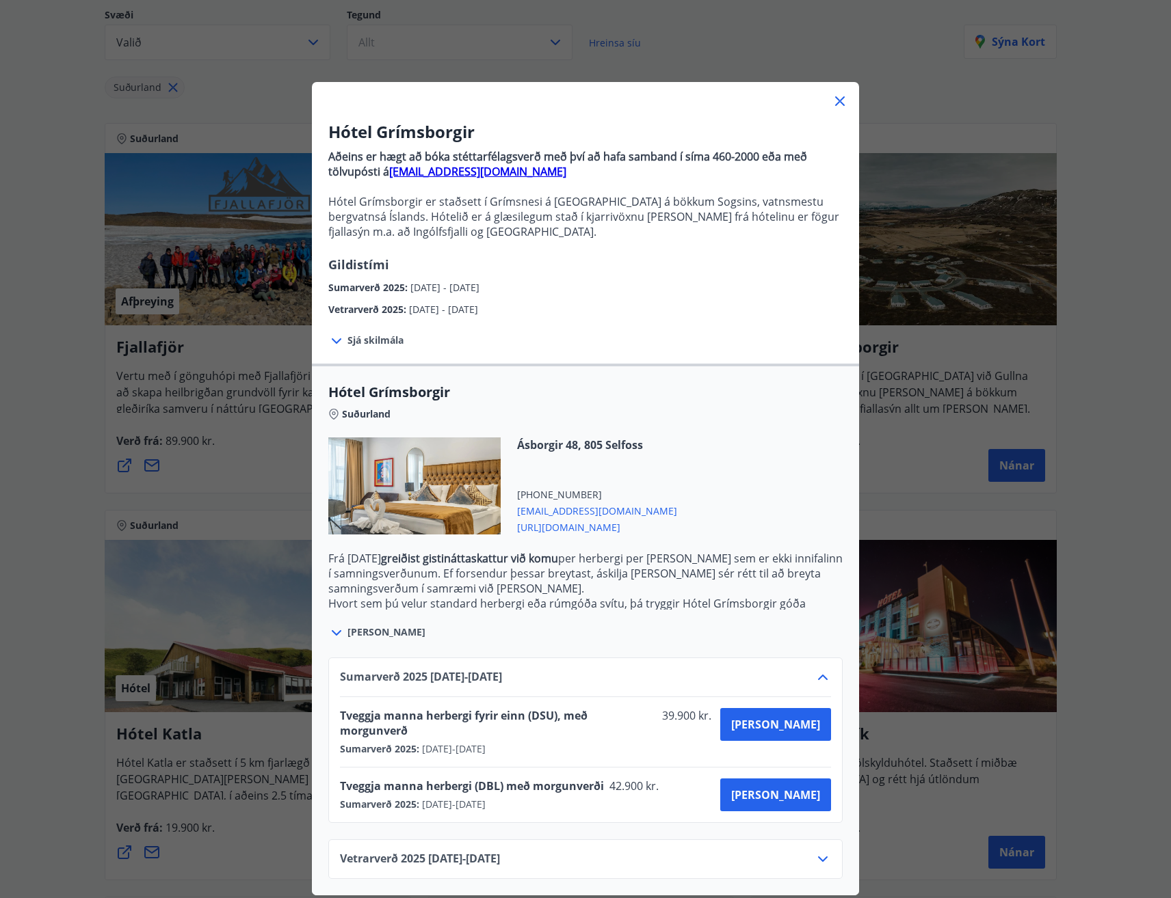
click at [838, 94] on icon at bounding box center [839, 101] width 16 height 16
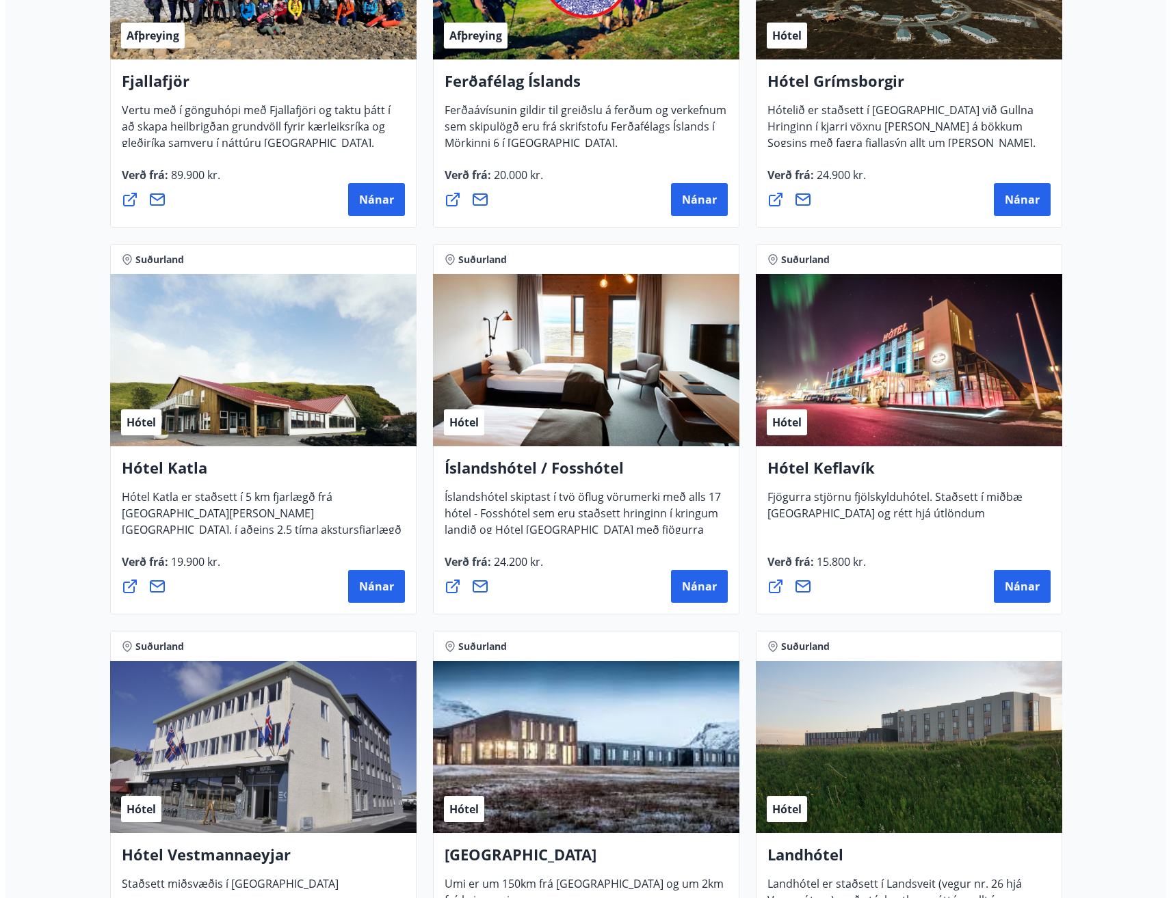
scroll to position [453, 0]
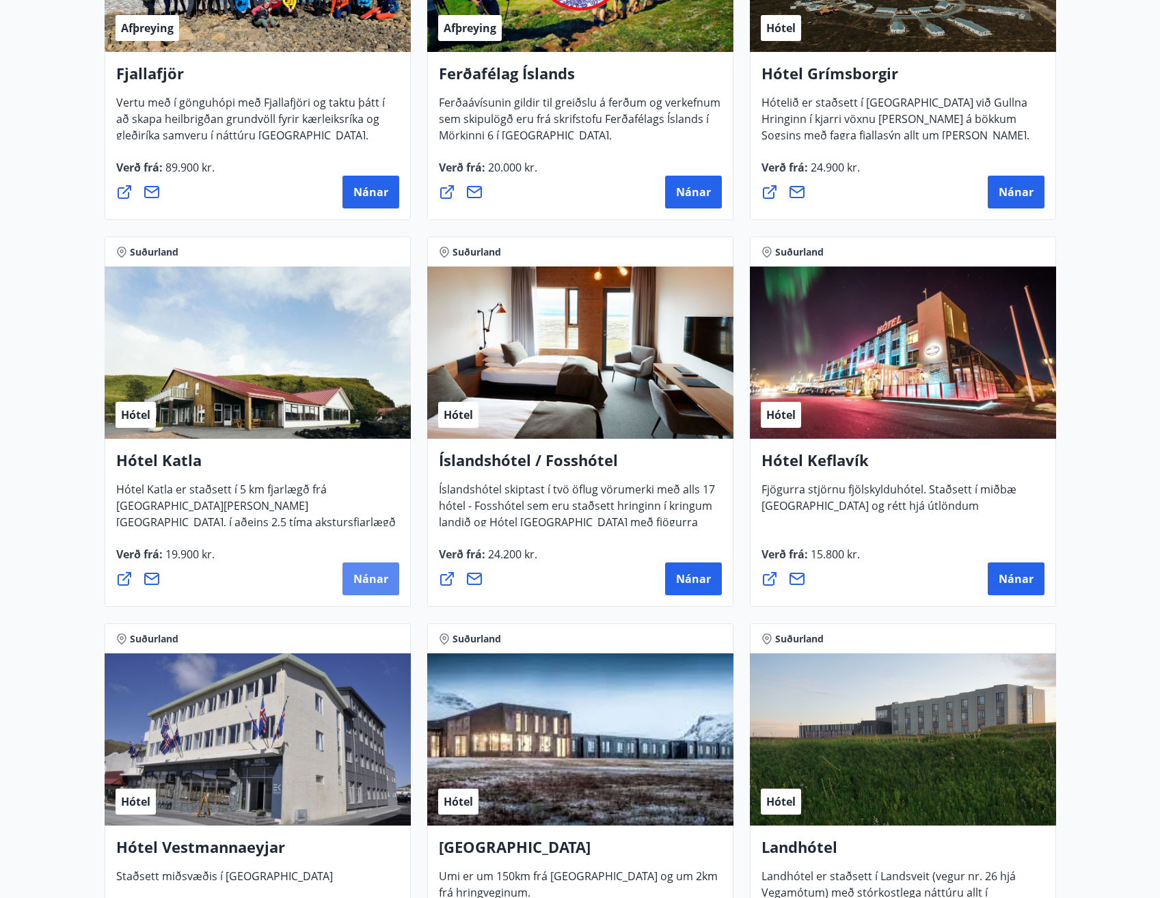
click at [364, 572] on span "Nánar" at bounding box center [370, 579] width 35 height 15
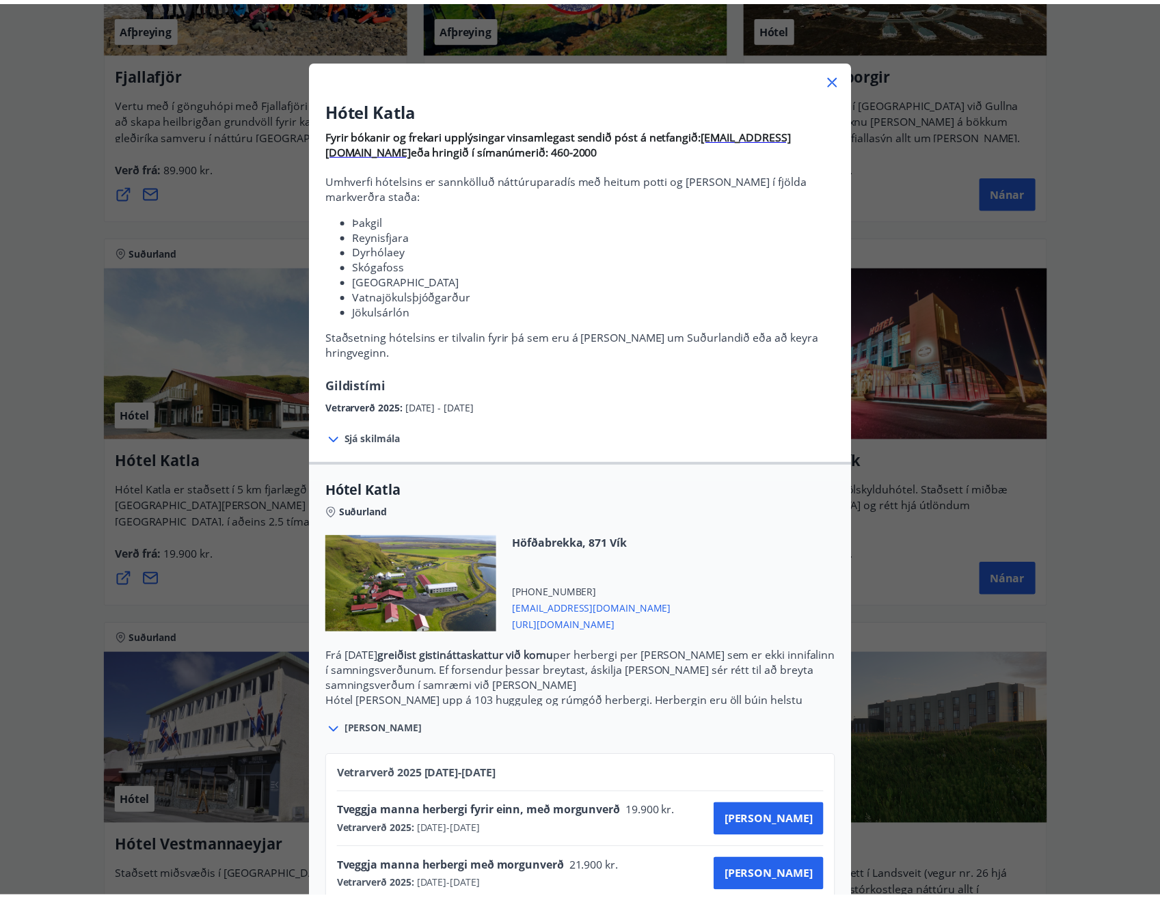
scroll to position [40, 0]
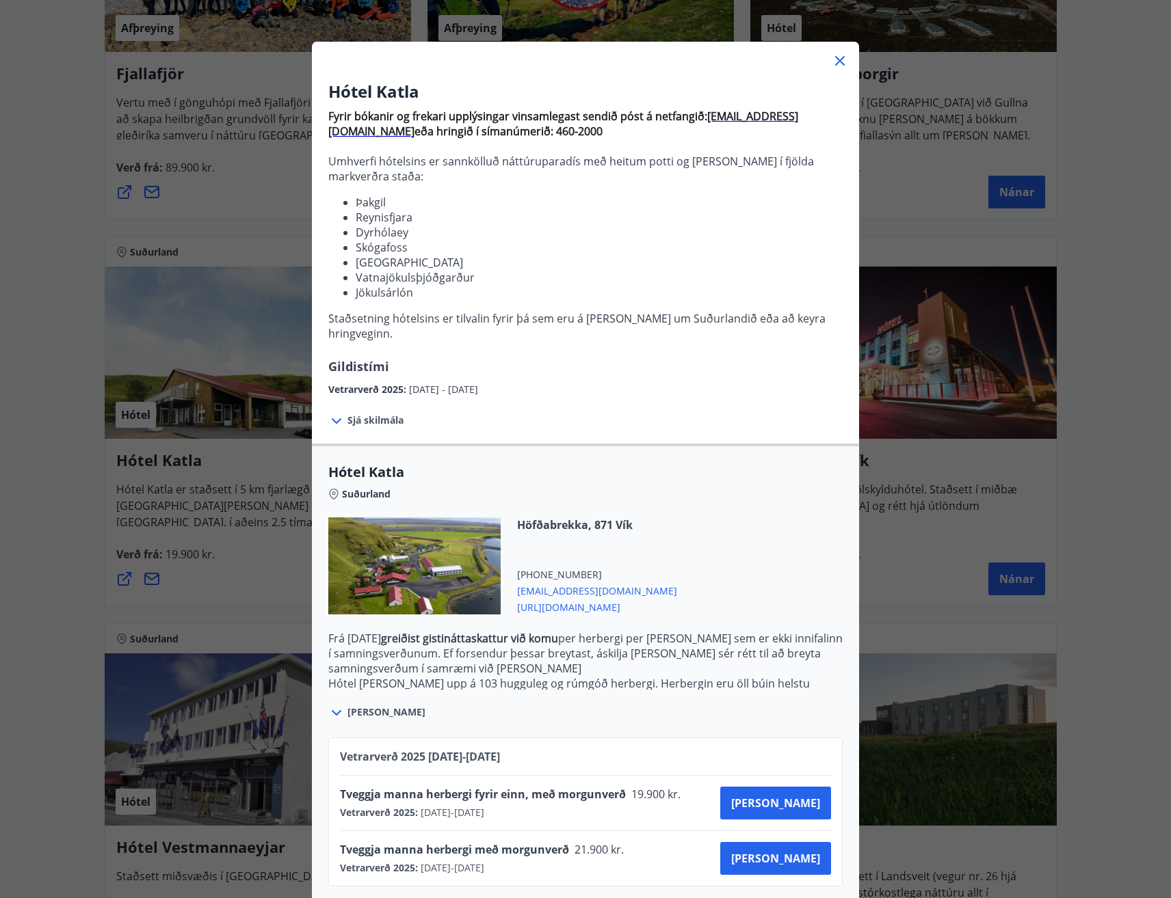
click at [835, 59] on icon at bounding box center [840, 61] width 10 height 10
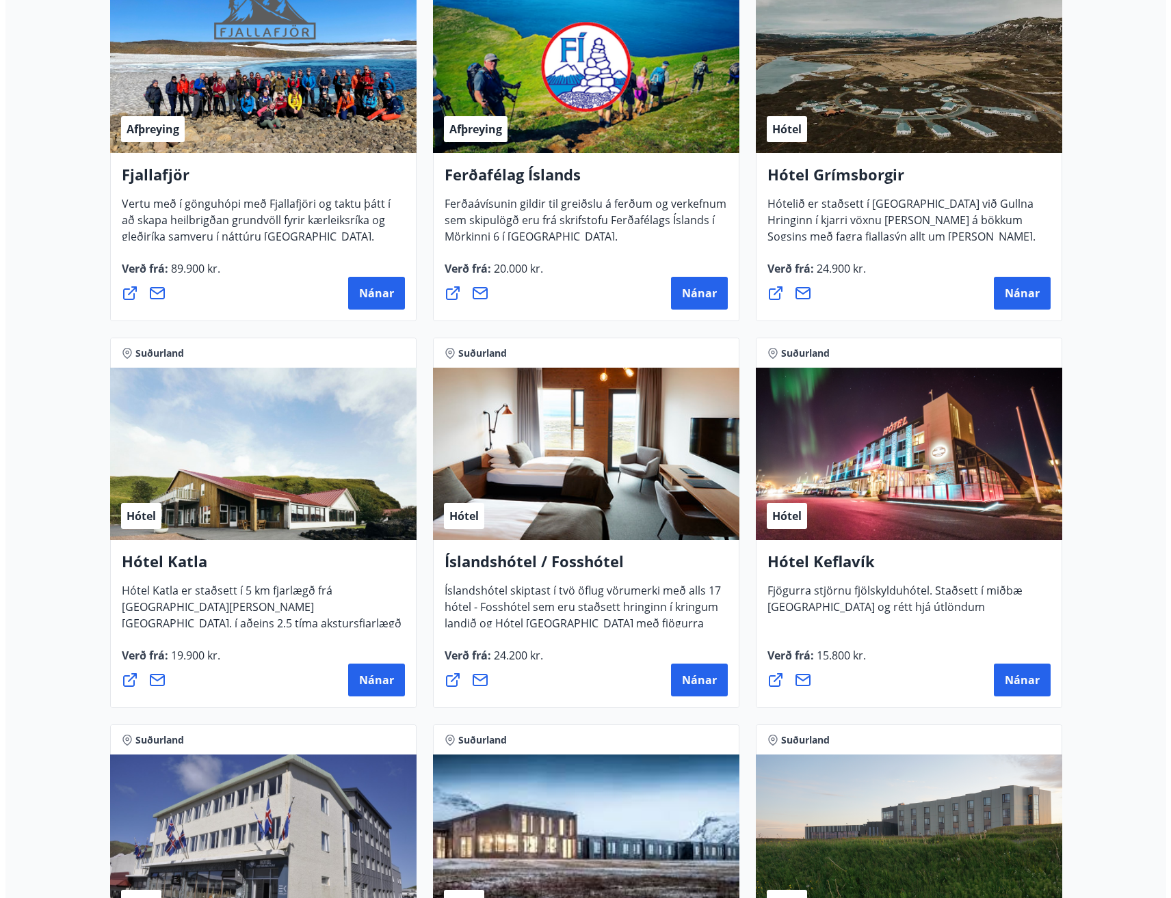
scroll to position [384, 0]
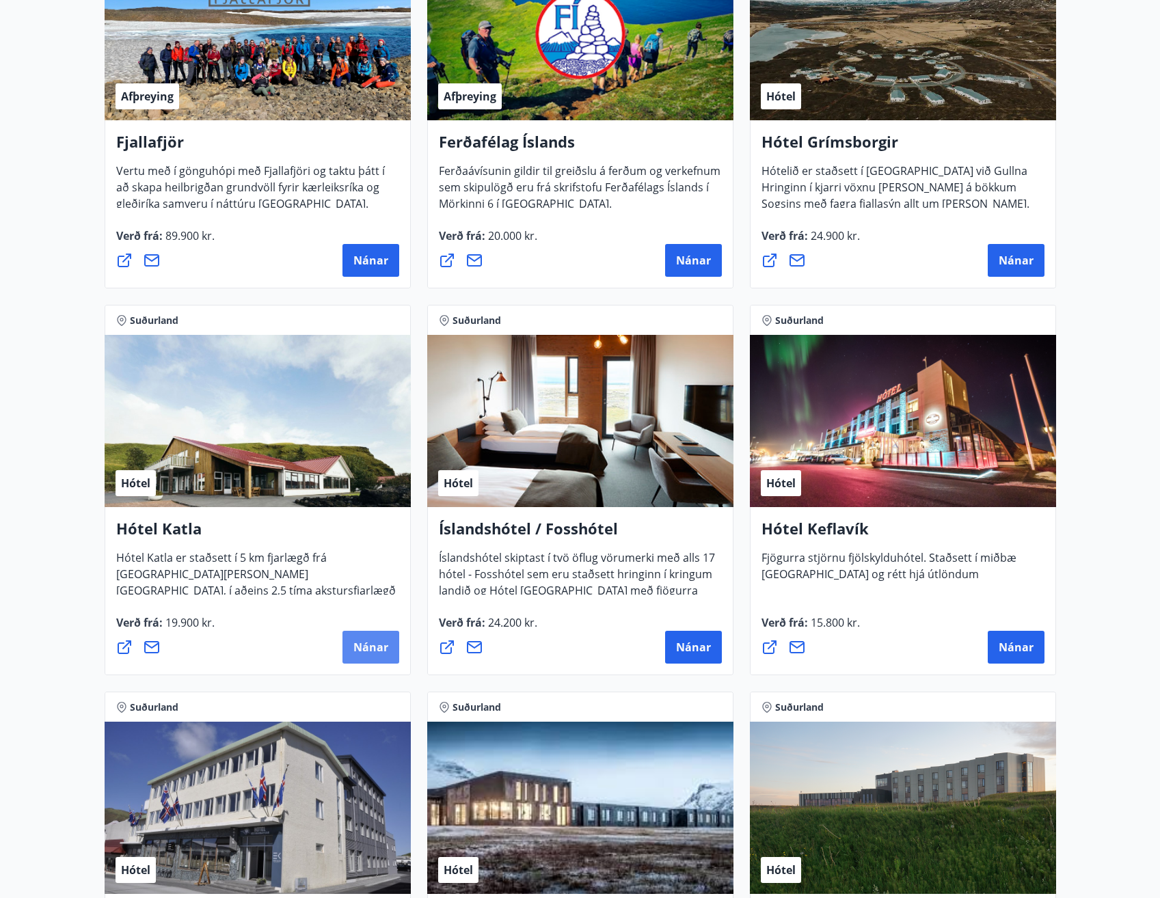
click at [349, 645] on button "Nánar" at bounding box center [371, 647] width 57 height 33
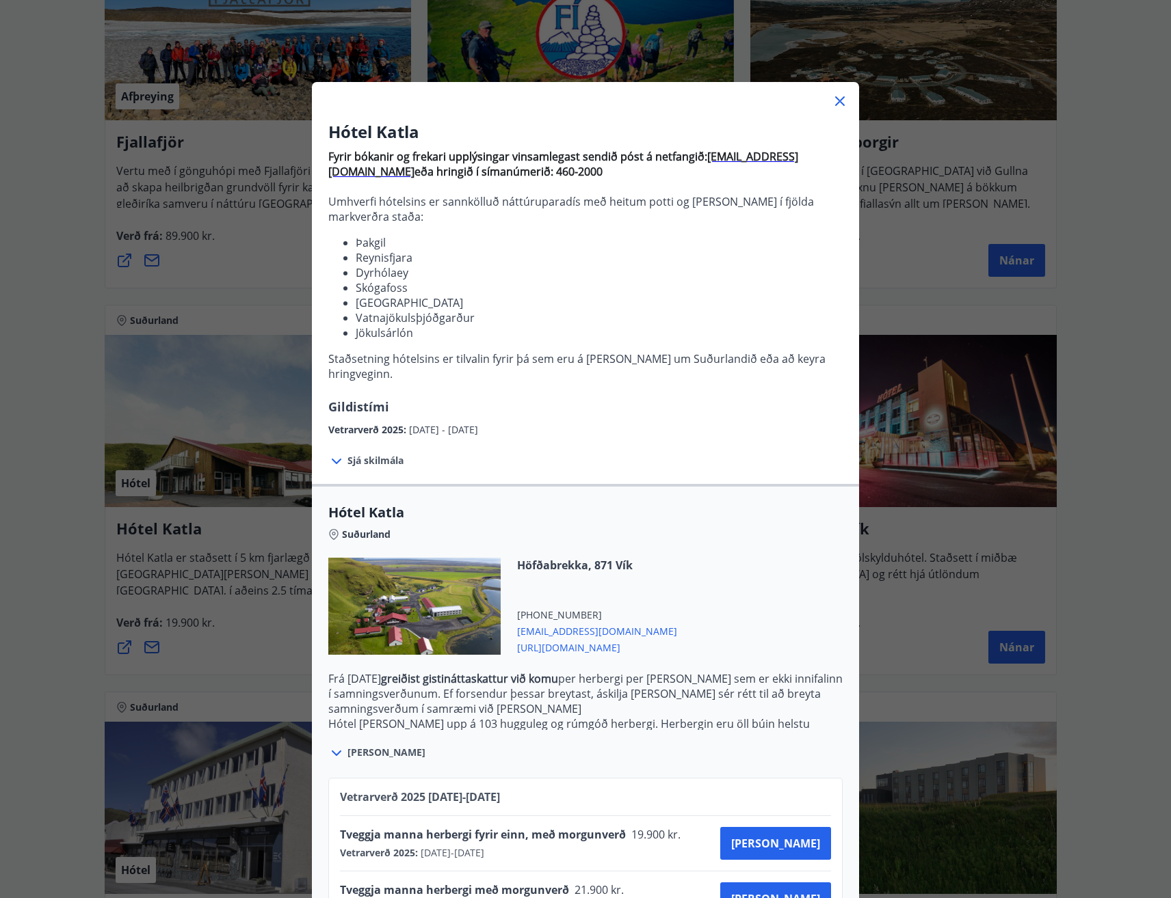
scroll to position [40, 0]
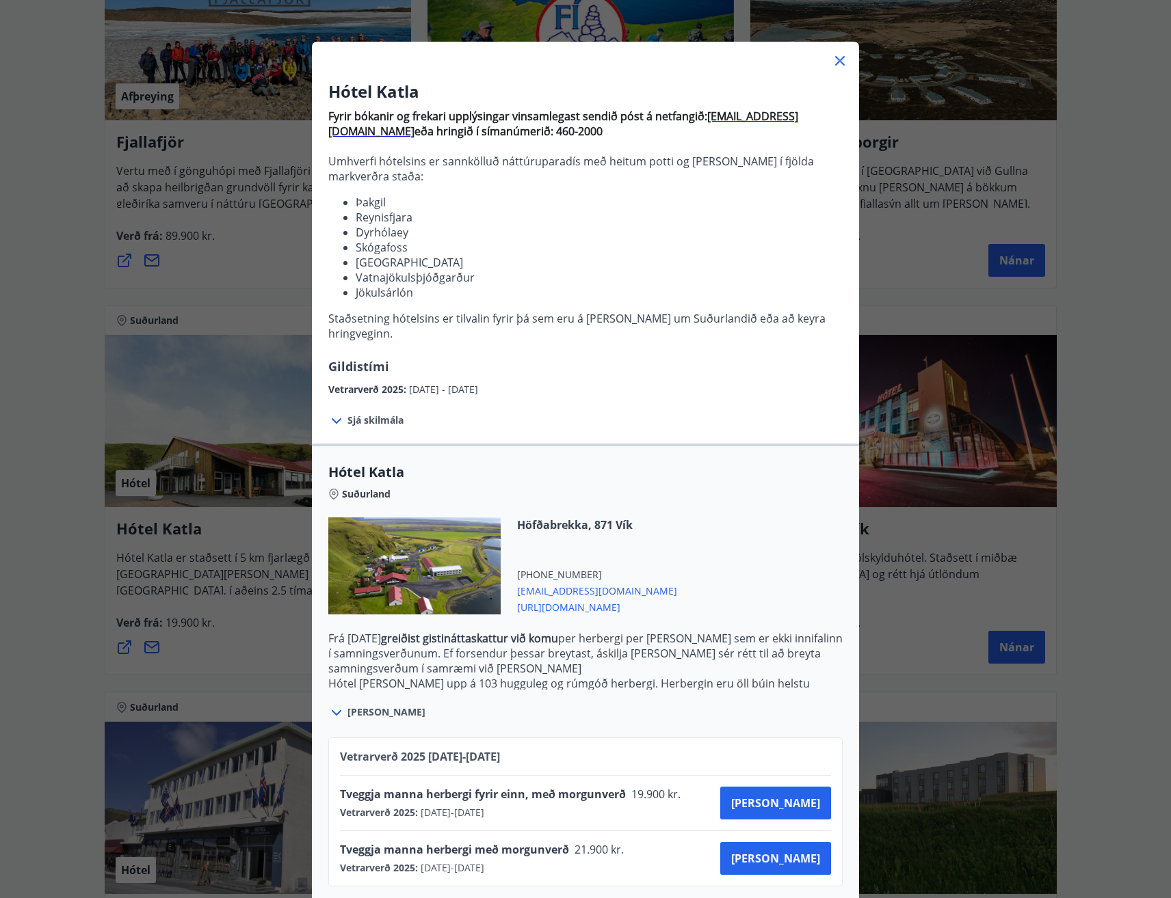
click at [836, 61] on icon at bounding box center [839, 61] width 16 height 16
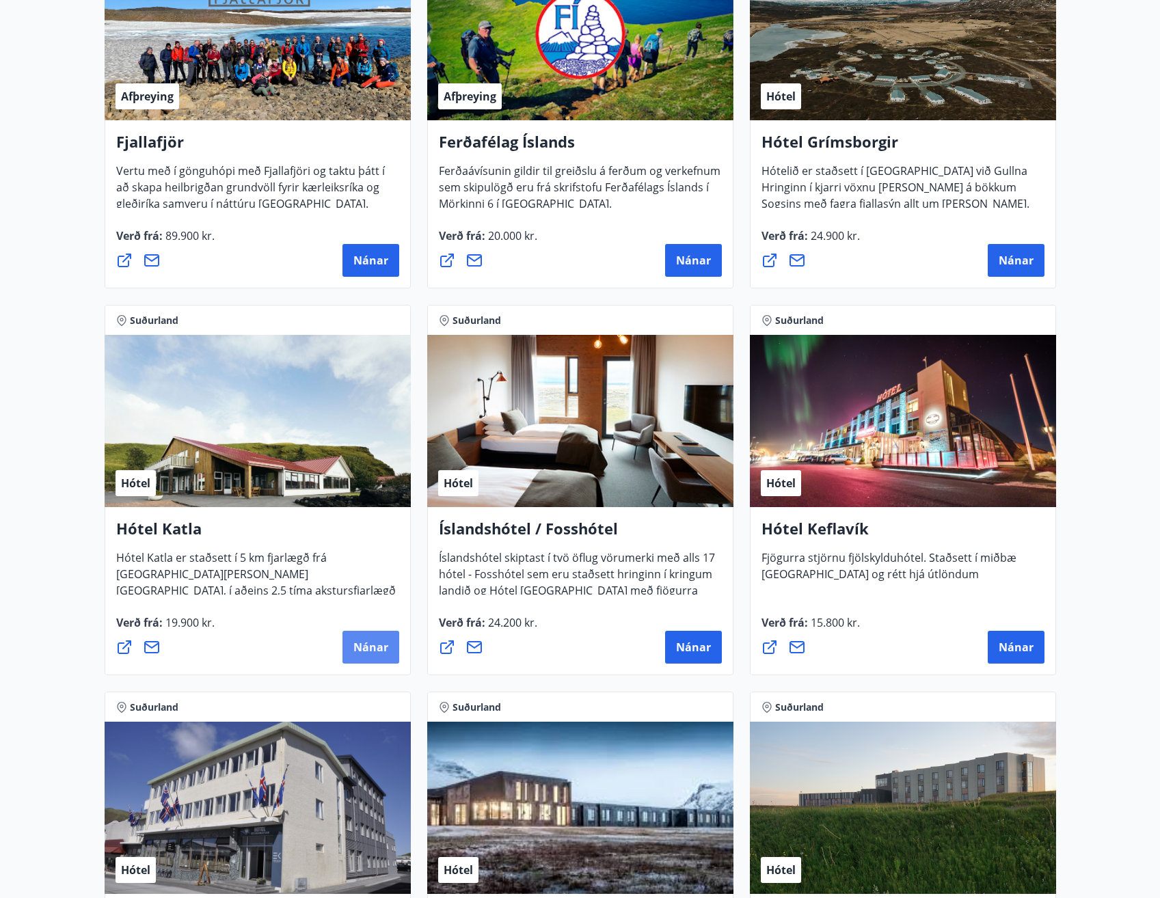
click at [362, 646] on span "Nánar" at bounding box center [370, 647] width 35 height 15
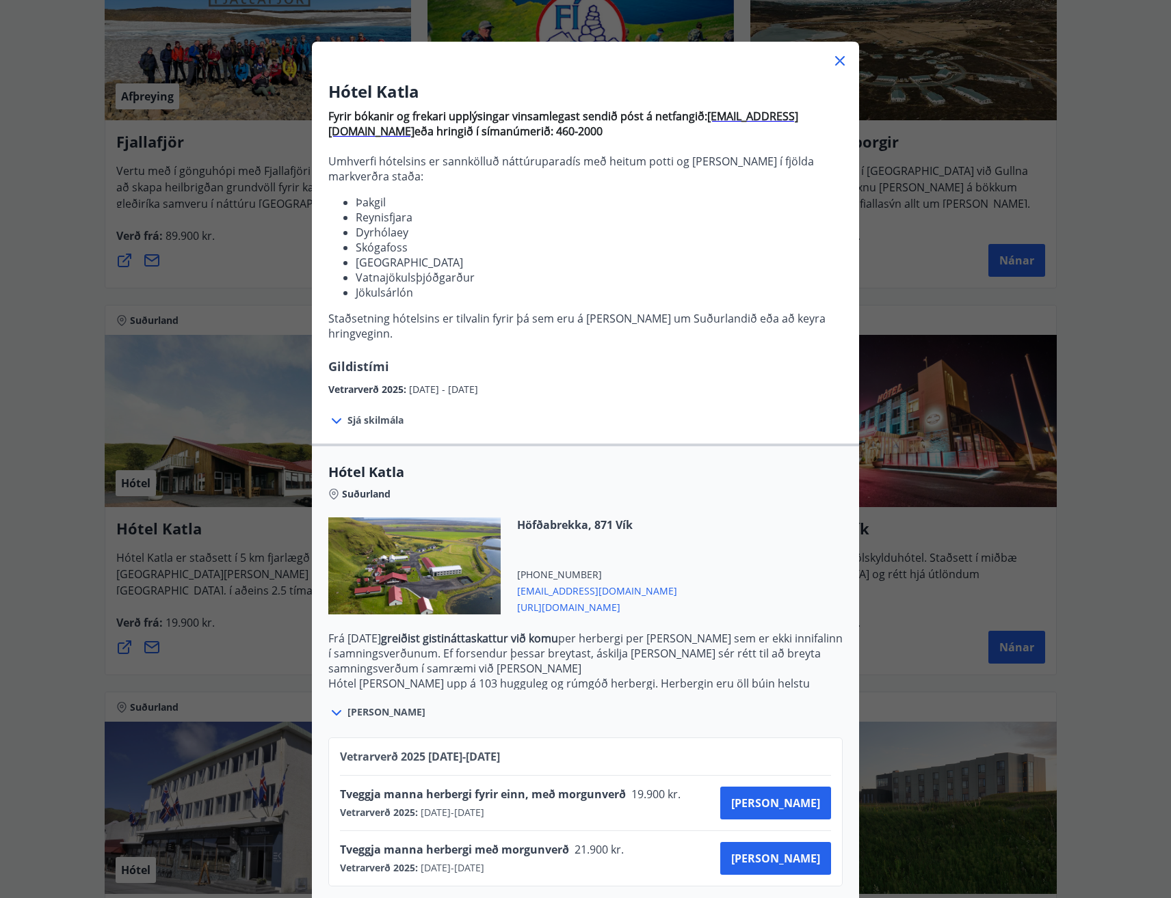
click at [76, 274] on div "Hótel Katla Fyrir bókanir og frekari upplýsingar vinsamlegast sendið póst á net…" at bounding box center [585, 409] width 1171 height 898
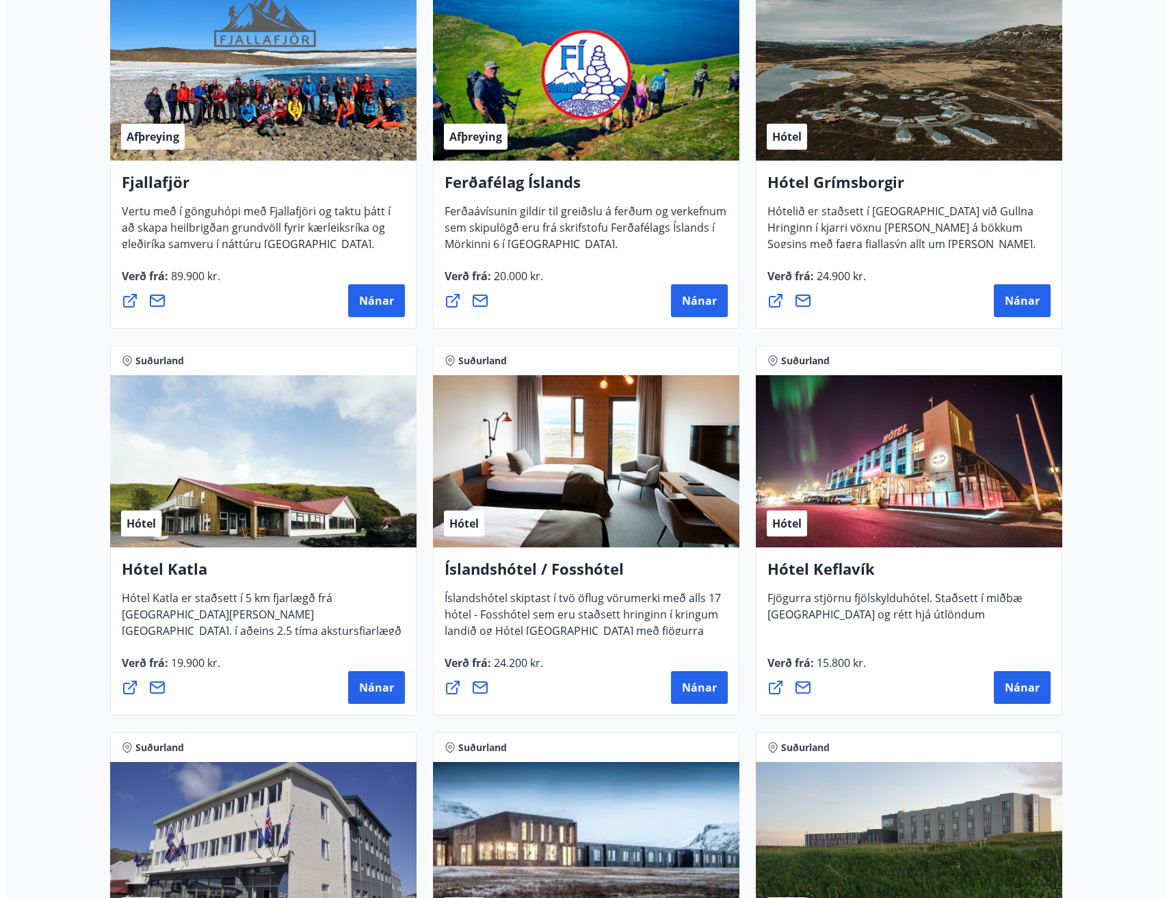
scroll to position [316, 0]
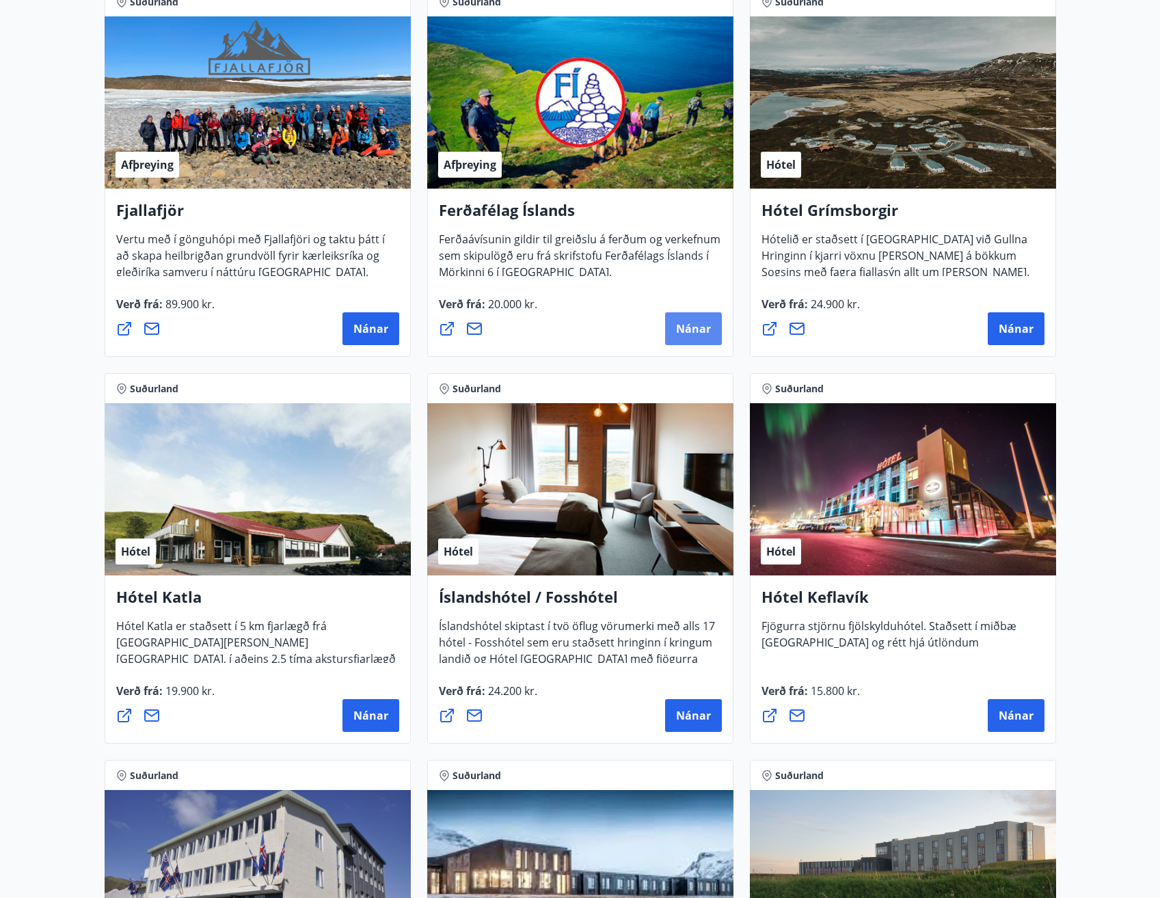
click at [689, 334] on span "Nánar" at bounding box center [693, 328] width 35 height 15
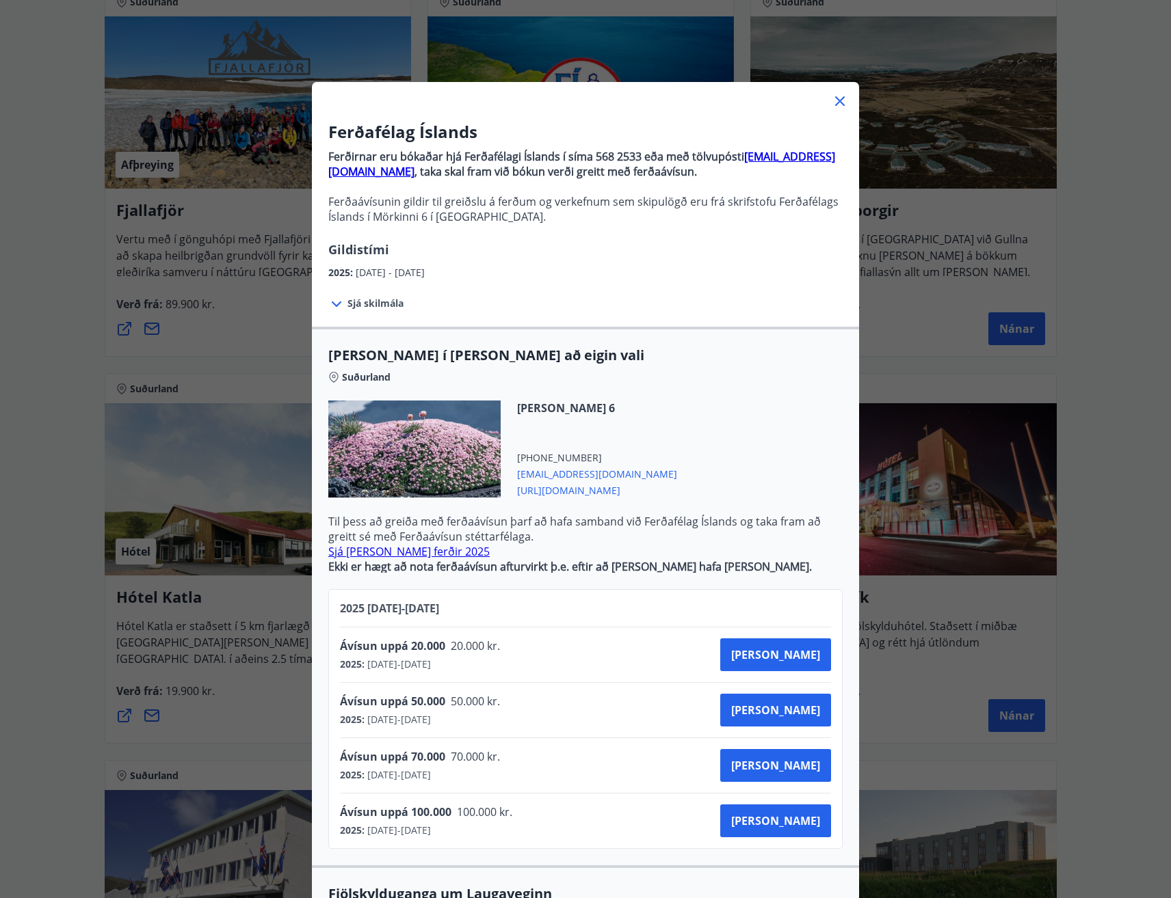
click at [400, 306] on div "Sjá skilmála Ekki er hægt að nota ferðaávísun afturvirkt þ.e. eftir að [PERSON_…" at bounding box center [585, 303] width 547 height 46
click at [381, 304] on span "Sjá skilmála" at bounding box center [375, 304] width 56 height 14
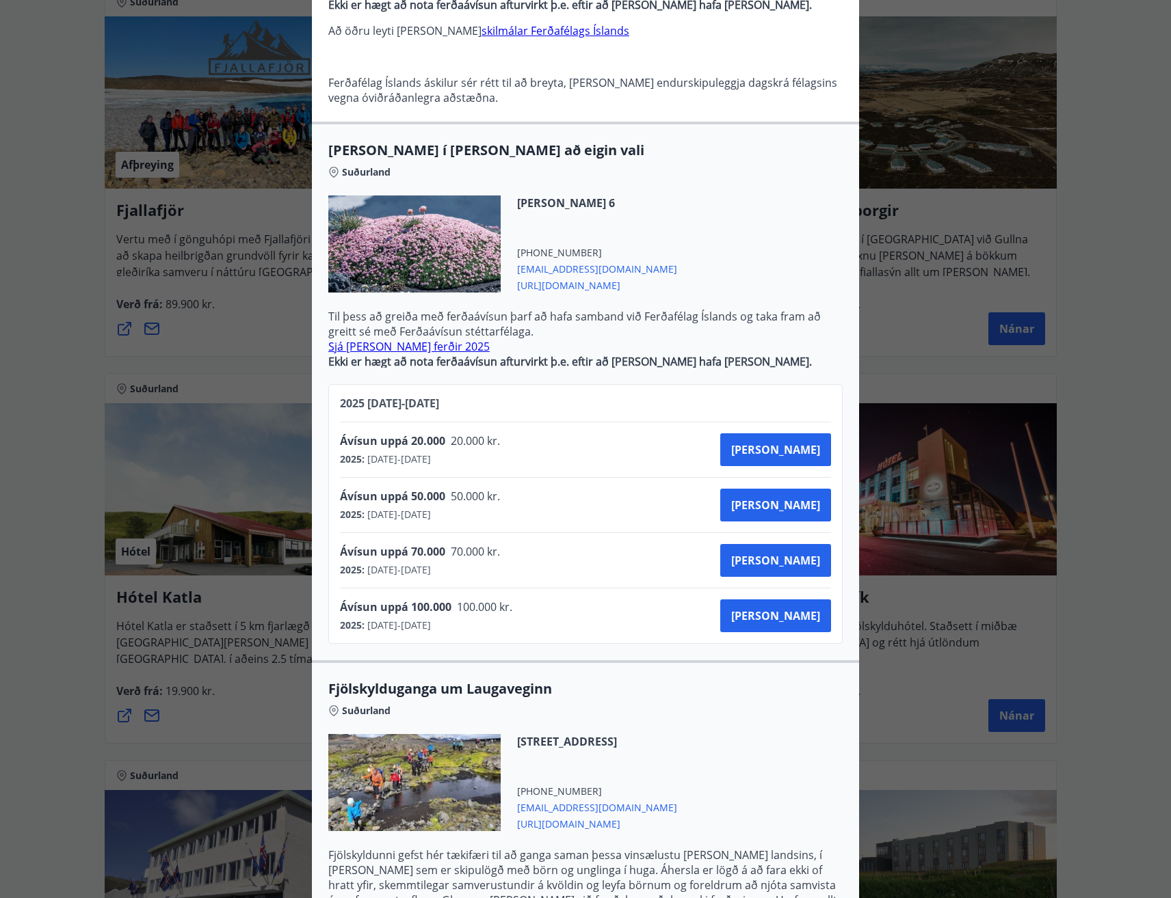
scroll to position [342, 0]
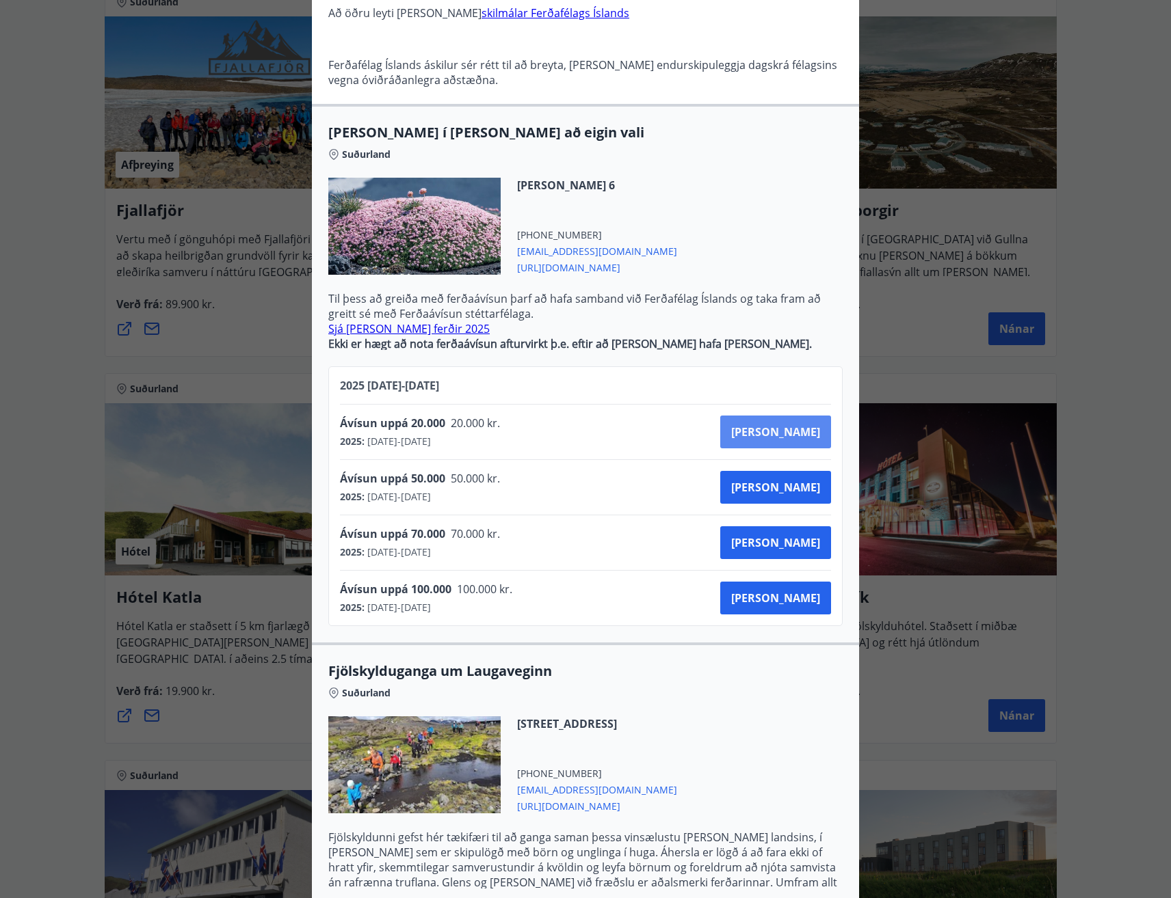
click at [809, 427] on span "[PERSON_NAME]" at bounding box center [775, 432] width 89 height 15
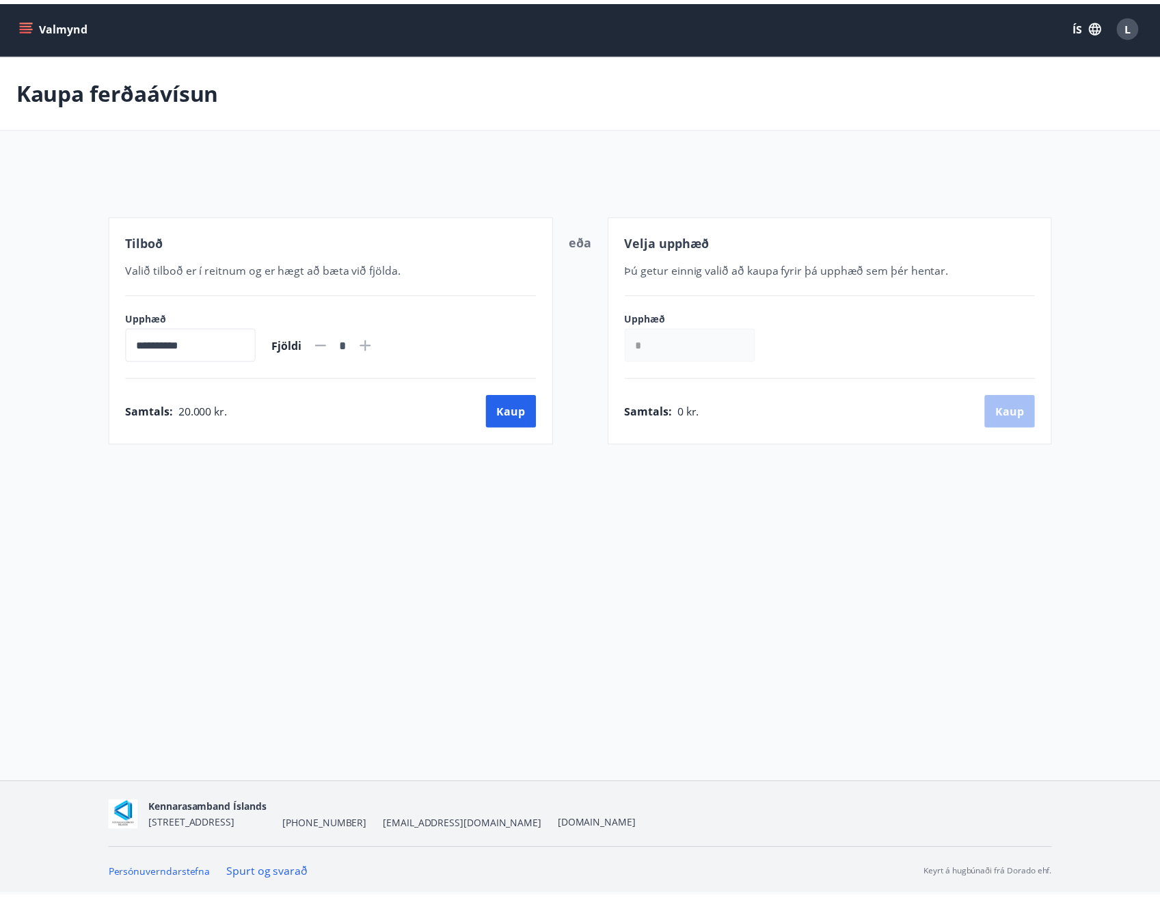
scroll to position [2, 0]
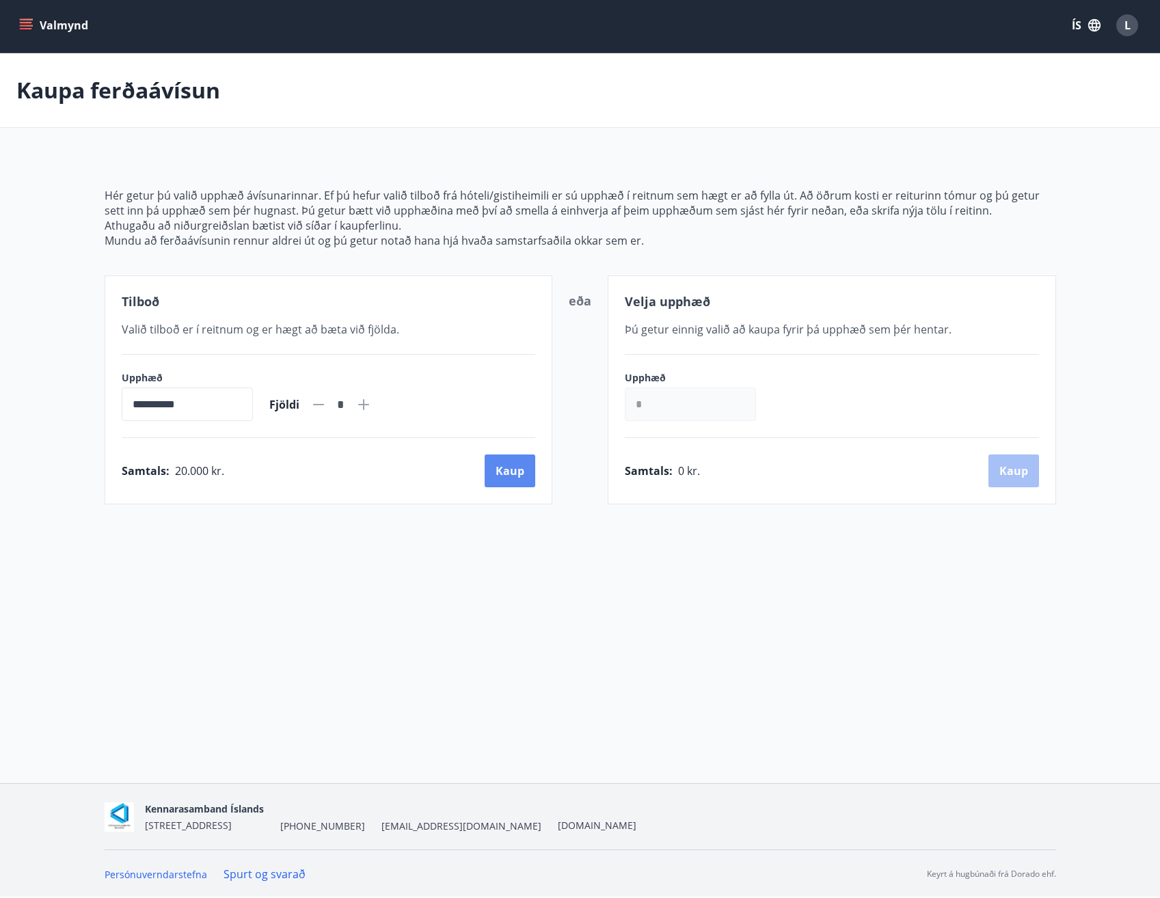
click at [513, 474] on button "Kaup" at bounding box center [510, 471] width 51 height 33
